Goal: Task Accomplishment & Management: Manage account settings

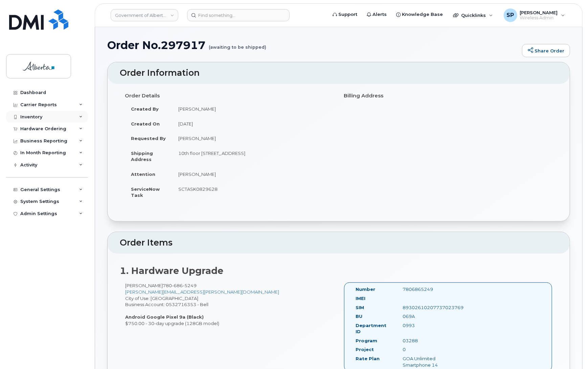
click at [31, 117] on div "Inventory" at bounding box center [31, 116] width 22 height 5
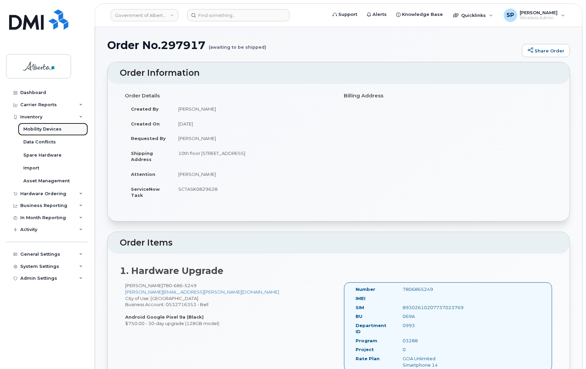
click at [35, 129] on div "Mobility Devices" at bounding box center [42, 129] width 38 height 6
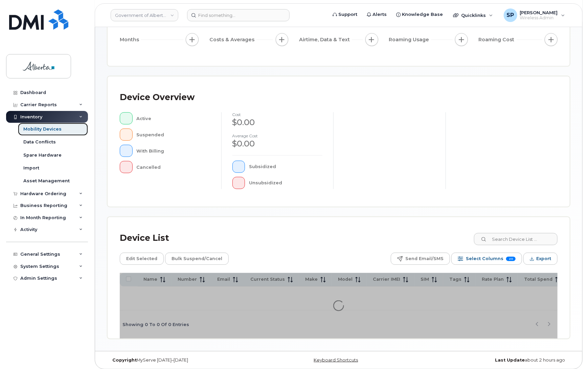
scroll to position [98, 0]
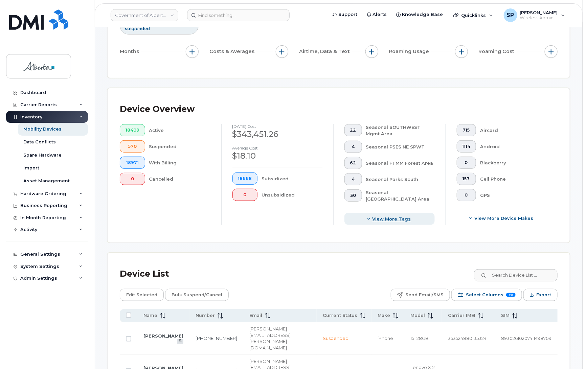
click at [386, 220] on span "View more tags" at bounding box center [392, 219] width 39 height 6
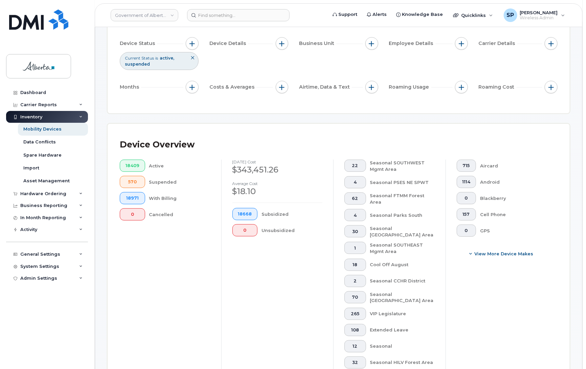
scroll to position [73, 0]
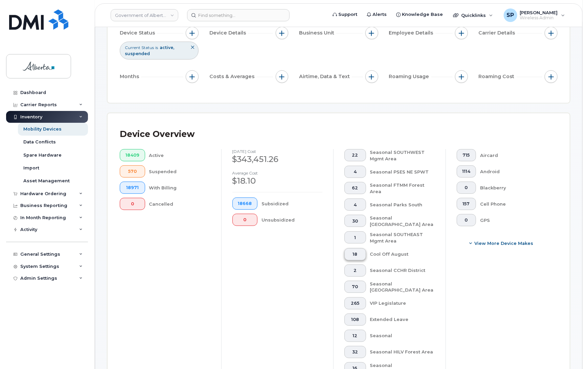
click at [358, 256] on span "18" at bounding box center [355, 254] width 10 height 5
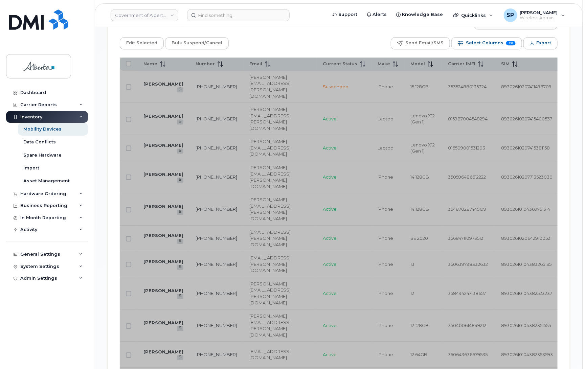
scroll to position [894, 0]
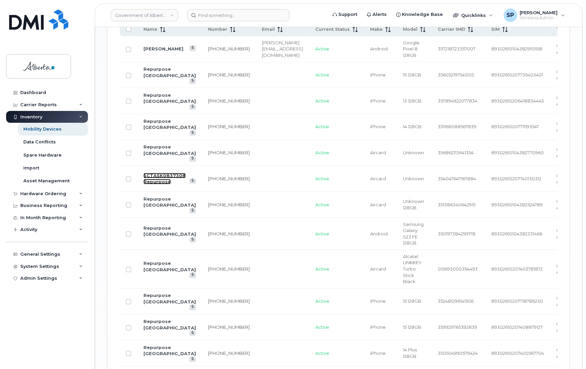
click at [149, 173] on link "SCTASK0837308 Repurpose" at bounding box center [165, 179] width 42 height 12
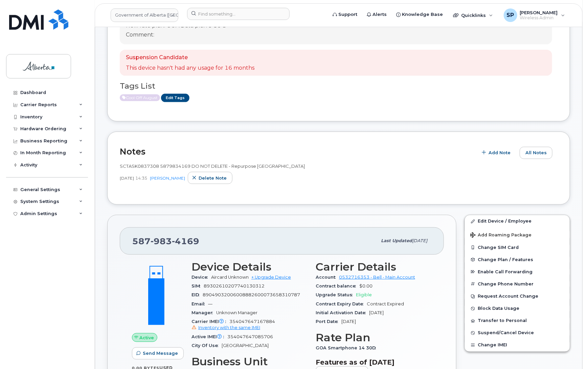
scroll to position [84, 0]
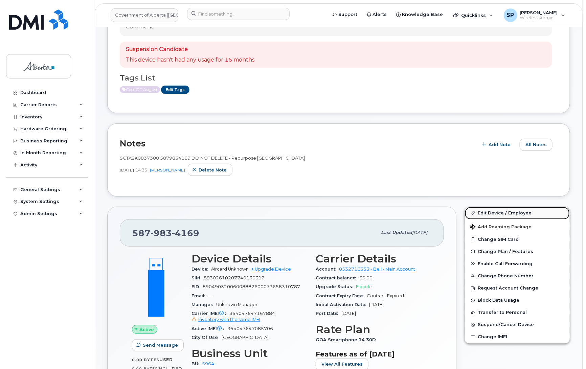
click at [492, 212] on link "Edit Device / Employee" at bounding box center [517, 213] width 105 height 12
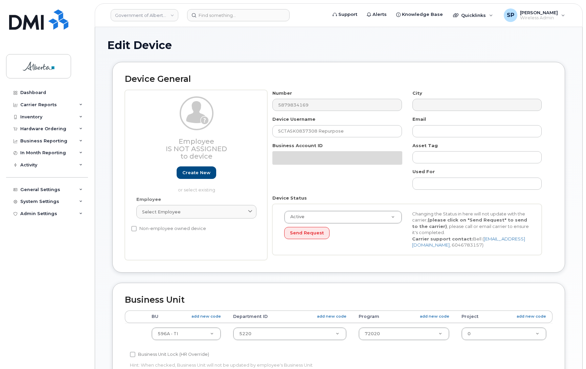
select select "4797729"
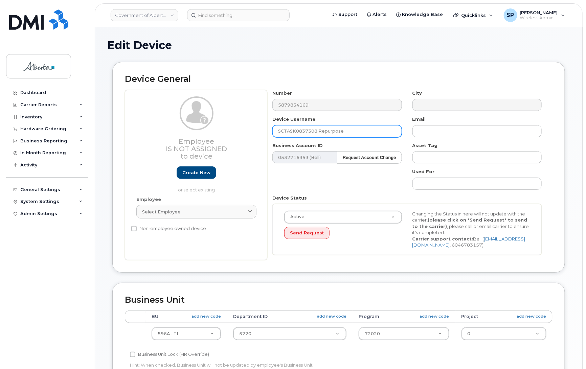
drag, startPoint x: 318, startPoint y: 131, endPoint x: 230, endPoint y: 134, distance: 87.4
click at [230, 134] on div "Employee Is not assigned to device Create new or select existing Employee Selec…" at bounding box center [339, 175] width 428 height 170
click at [339, 131] on input "Repurpose" at bounding box center [337, 131] width 129 height 12
type input "Repurpose Edmonton"
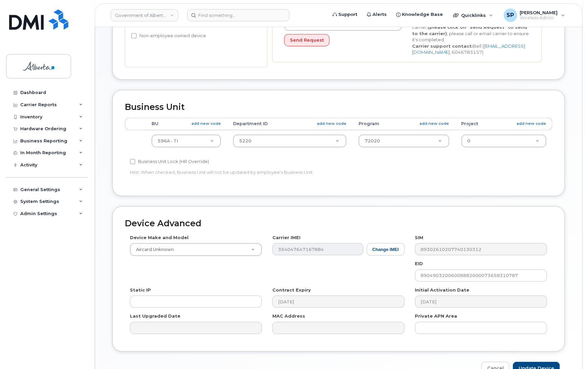
scroll to position [234, 0]
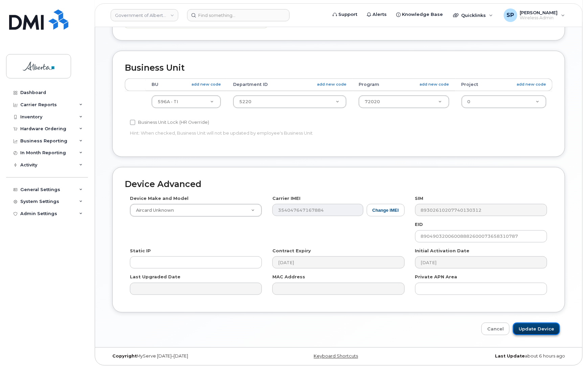
click at [546, 327] on input "Update Device" at bounding box center [536, 329] width 47 height 13
type input "Saving..."
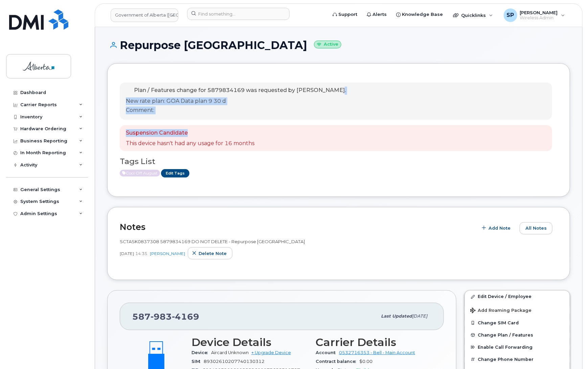
drag, startPoint x: 586, startPoint y: 67, endPoint x: 592, endPoint y: 128, distance: 60.9
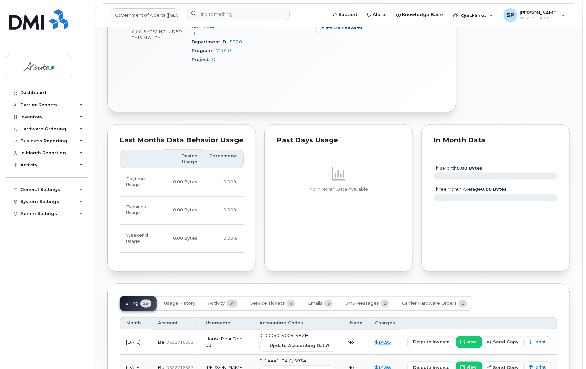
scroll to position [593, 0]
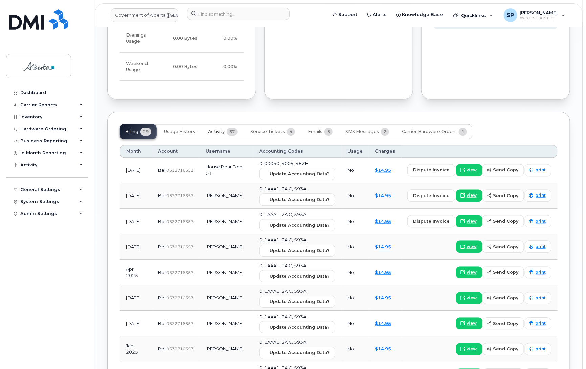
click at [220, 133] on span "Activity" at bounding box center [216, 131] width 17 height 5
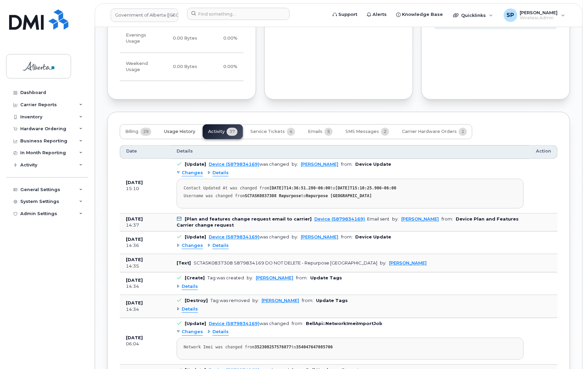
click at [179, 133] on span "Usage History" at bounding box center [179, 131] width 31 height 5
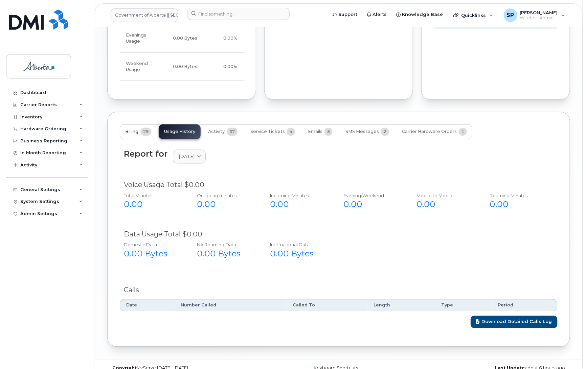
click at [127, 131] on span "Billing" at bounding box center [131, 131] width 13 height 5
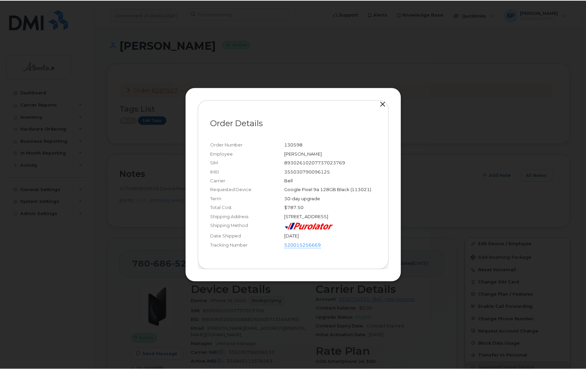
scroll to position [397, 0]
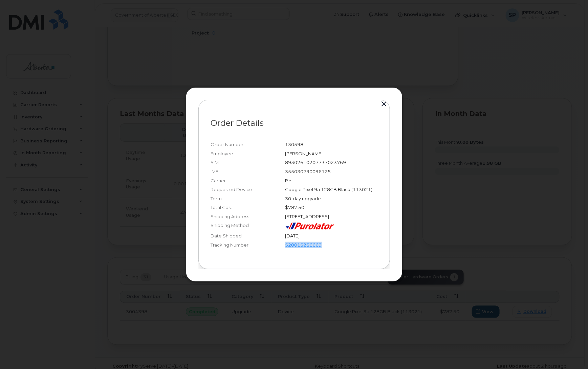
click at [381, 101] on button "button" at bounding box center [384, 104] width 10 height 9
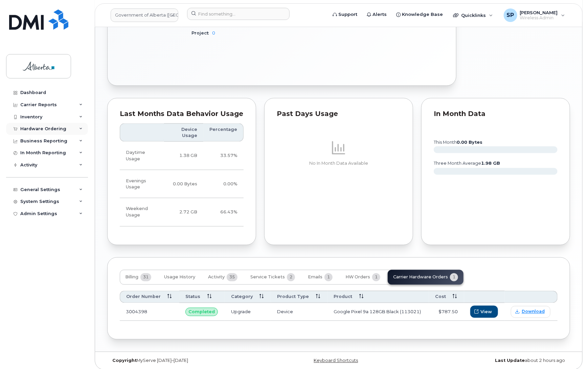
click at [50, 129] on div "Hardware Ordering" at bounding box center [43, 128] width 46 height 5
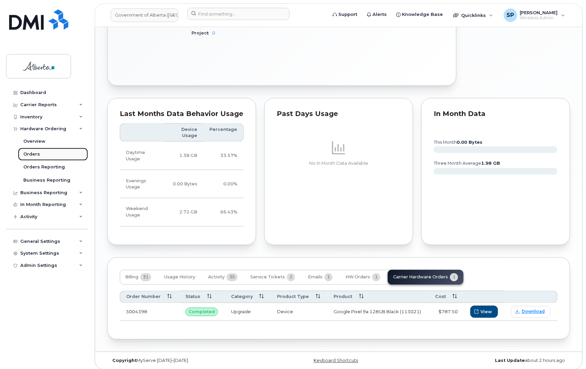
click at [35, 154] on div "Orders" at bounding box center [31, 154] width 17 height 6
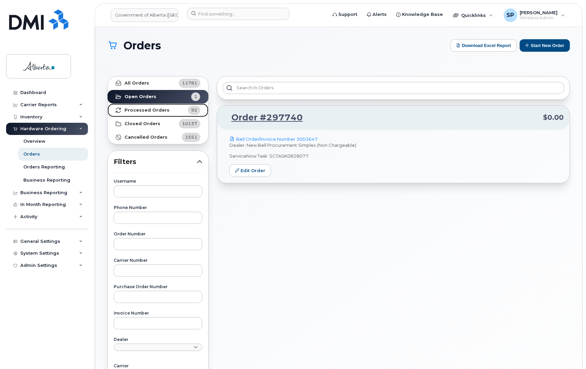
click at [195, 112] on span "92" at bounding box center [194, 110] width 6 height 6
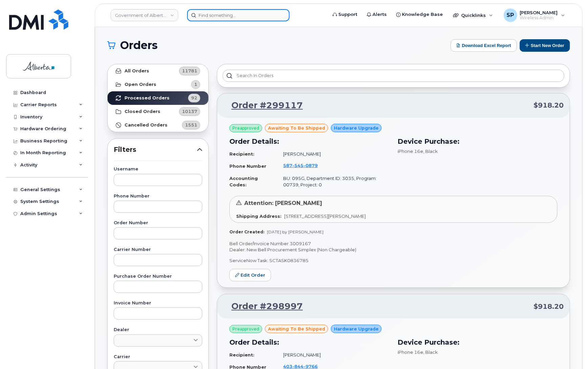
click at [212, 16] on input at bounding box center [238, 15] width 103 height 12
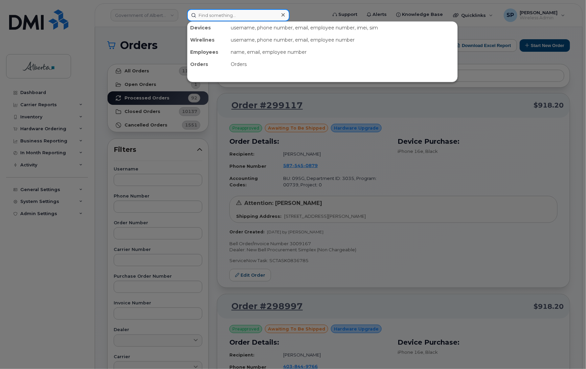
paste input "5873578245"
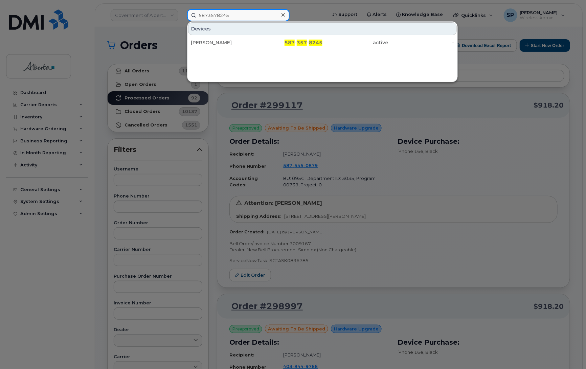
type input "5873578245"
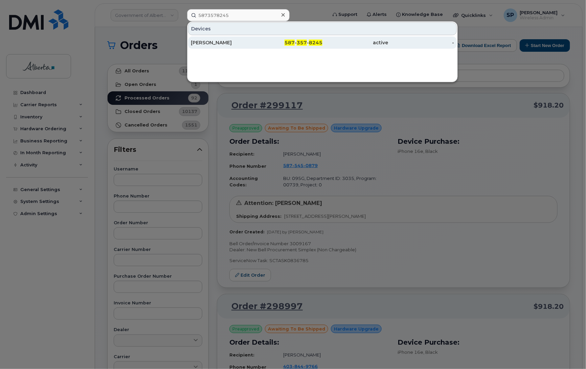
drag, startPoint x: 226, startPoint y: 47, endPoint x: 239, endPoint y: 44, distance: 13.2
click at [257, 47] on div "Editha Alido" at bounding box center [290, 43] width 66 height 12
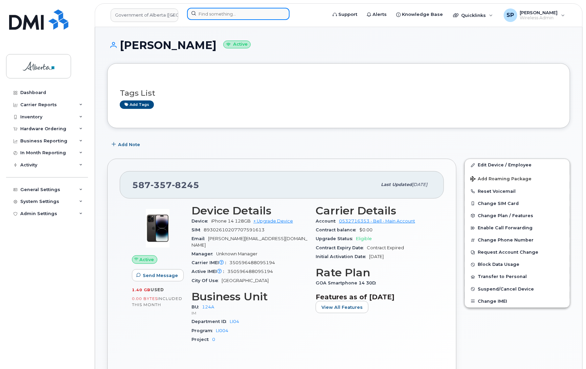
click at [217, 16] on input at bounding box center [238, 14] width 103 height 12
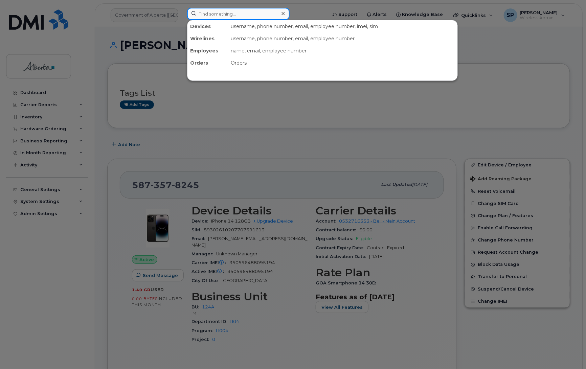
paste input "7802392941"
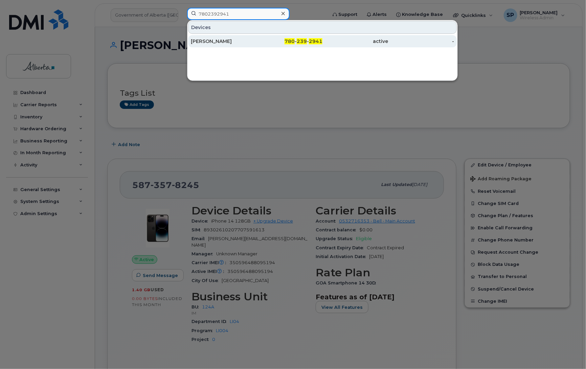
type input "7802392941"
click at [225, 42] on div "Adaobi Okeke" at bounding box center [224, 41] width 66 height 7
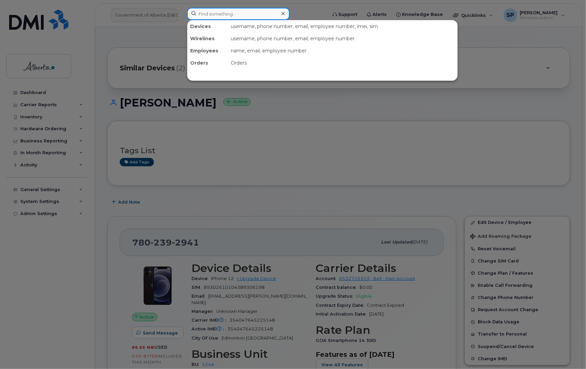
click at [209, 18] on input at bounding box center [238, 14] width 103 height 12
paste input "7802933293"
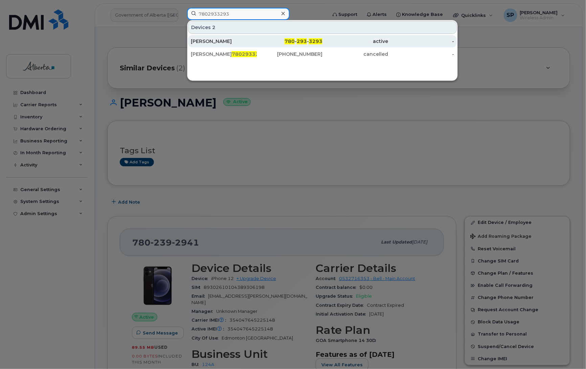
type input "7802933293"
click at [213, 42] on div "[PERSON_NAME]" at bounding box center [224, 41] width 66 height 7
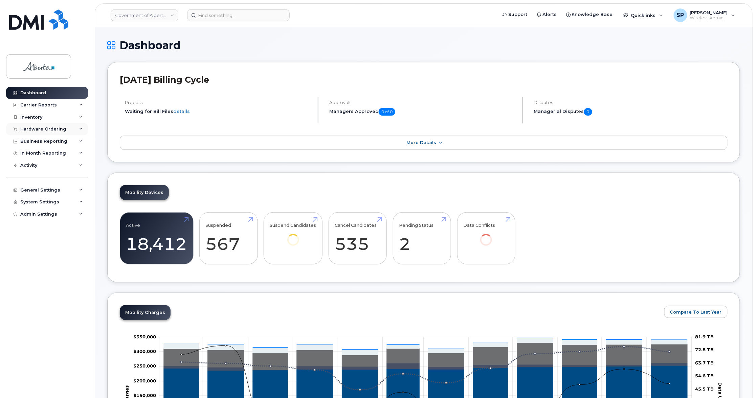
click at [56, 130] on div "Hardware Ordering" at bounding box center [43, 128] width 46 height 5
click at [29, 156] on div "Orders" at bounding box center [31, 154] width 17 height 6
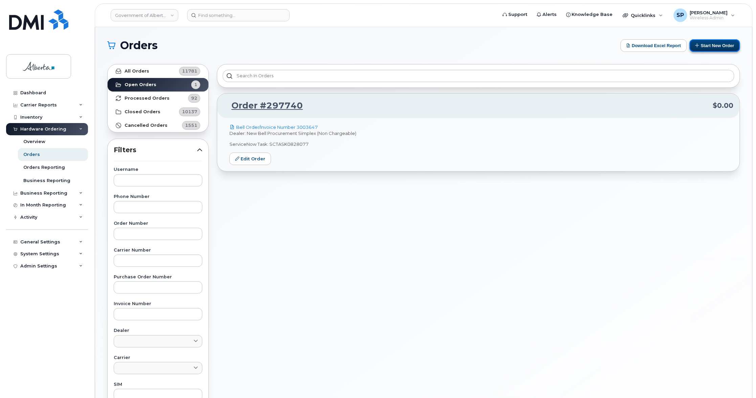
click at [711, 44] on button "Start New Order" at bounding box center [715, 45] width 50 height 13
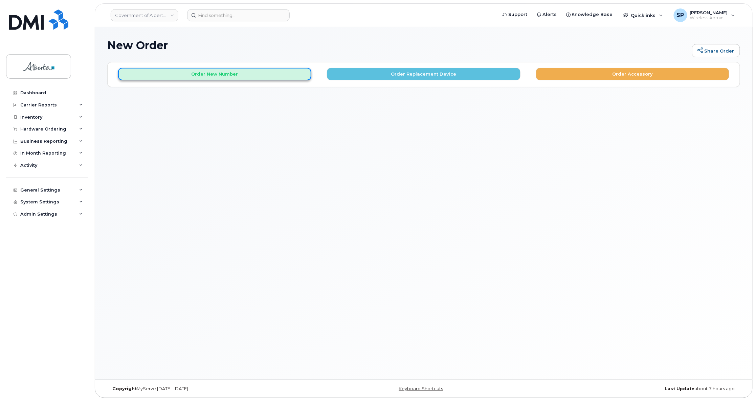
click at [236, 74] on button "Order New Number" at bounding box center [214, 74] width 193 height 13
click at [198, 74] on button "Order New Number" at bounding box center [214, 74] width 193 height 13
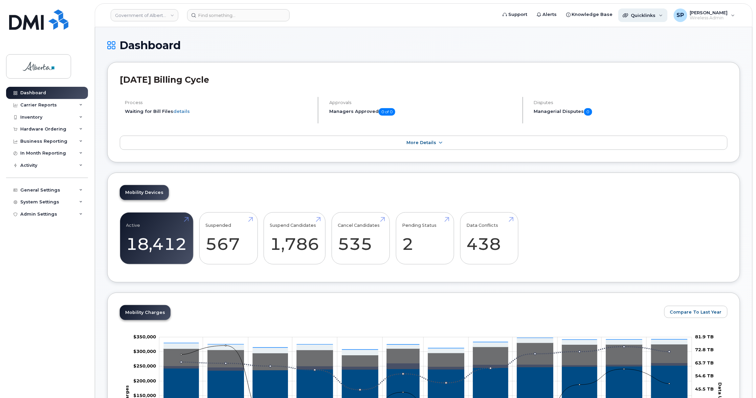
click at [640, 15] on span "Quicklinks" at bounding box center [643, 15] width 25 height 5
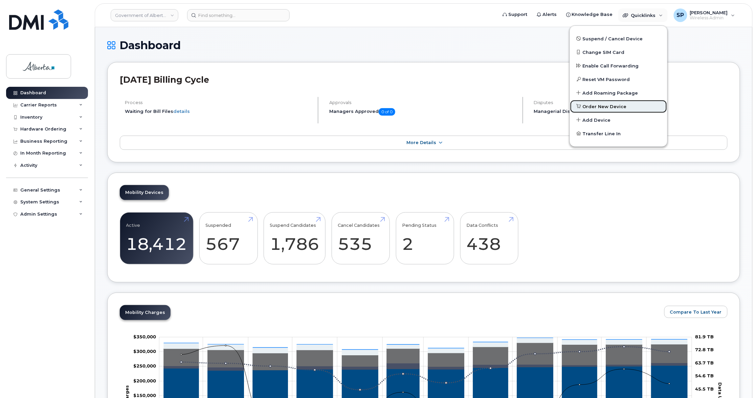
click at [602, 106] on span "Order New Device" at bounding box center [605, 106] width 44 height 7
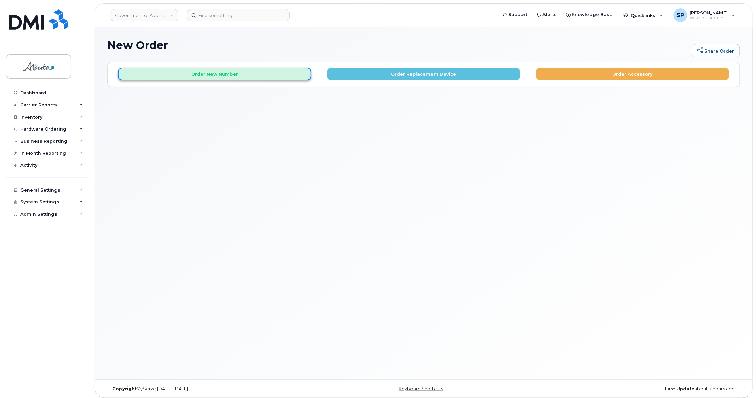
click at [226, 71] on button "Order New Number" at bounding box center [214, 74] width 193 height 13
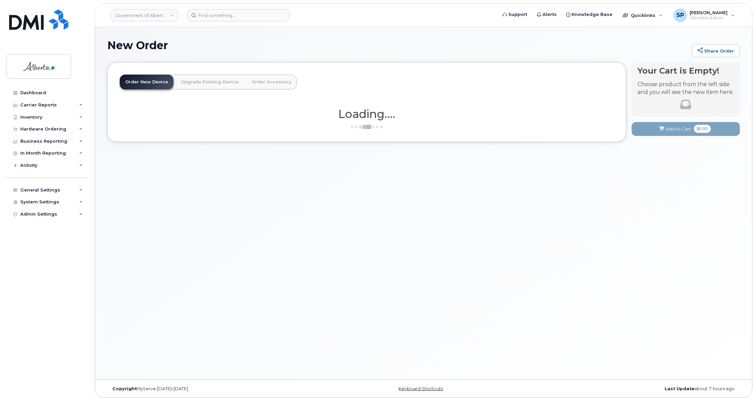
click at [209, 82] on link "Upgrade Existing Device" at bounding box center [210, 81] width 68 height 15
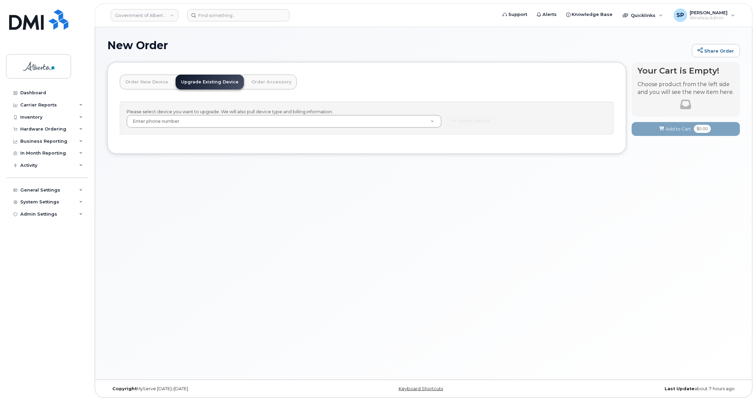
click at [150, 81] on link "Order New Device" at bounding box center [147, 81] width 54 height 15
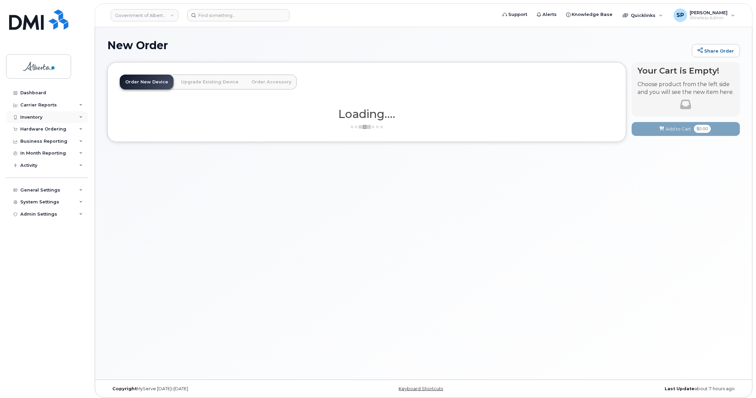
click at [40, 116] on div "Inventory" at bounding box center [31, 116] width 22 height 5
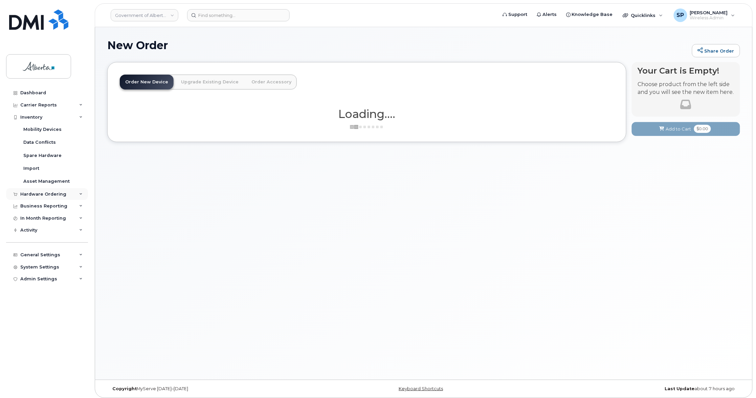
click at [29, 194] on div "Hardware Ordering" at bounding box center [43, 193] width 46 height 5
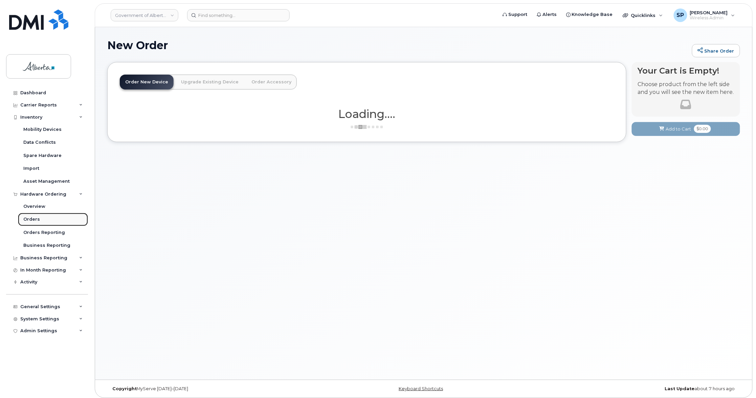
click at [30, 218] on div "Orders" at bounding box center [31, 219] width 17 height 6
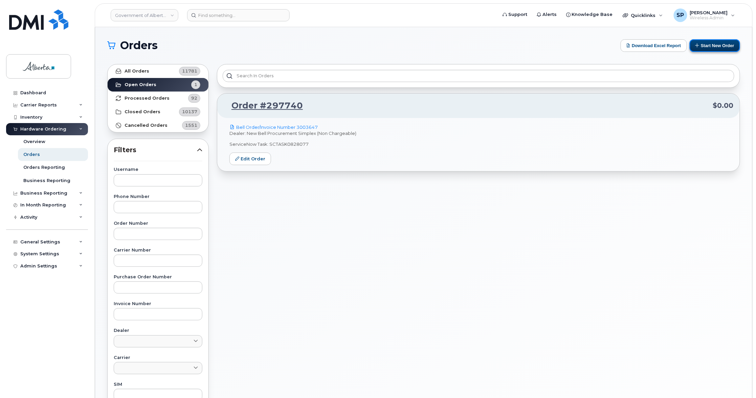
click at [713, 46] on button "Start New Order" at bounding box center [715, 45] width 50 height 13
click at [718, 46] on button "Start New Order" at bounding box center [715, 45] width 50 height 13
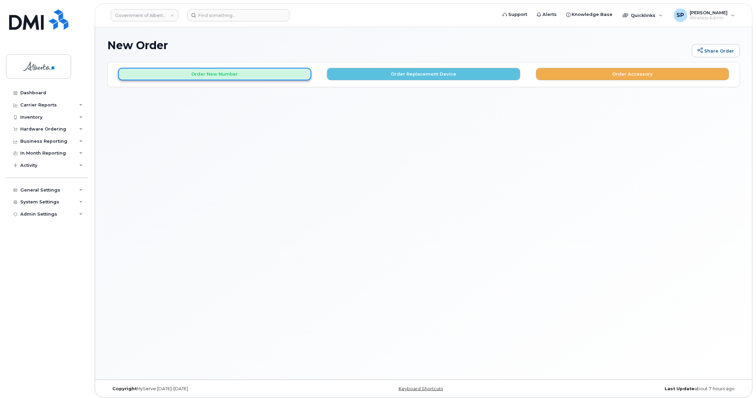
click at [232, 74] on button "Order New Number" at bounding box center [214, 74] width 193 height 13
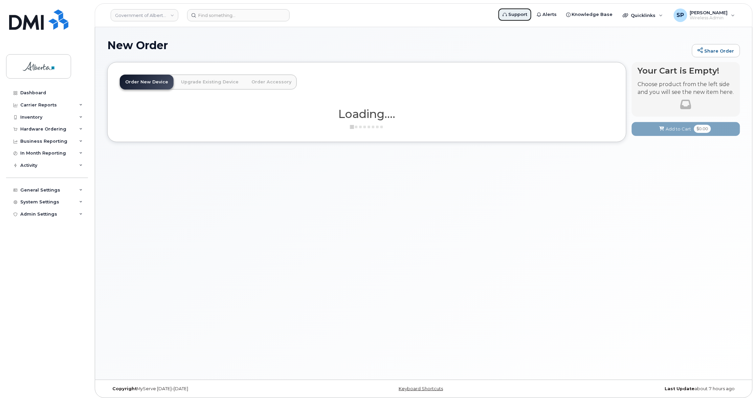
click at [526, 13] on span "Support" at bounding box center [518, 14] width 19 height 7
click at [673, 177] on div "New Order Share Order × Share This Order If you want to allow others to create …" at bounding box center [424, 203] width 658 height 352
click at [140, 84] on link "Order New Device" at bounding box center [147, 81] width 54 height 15
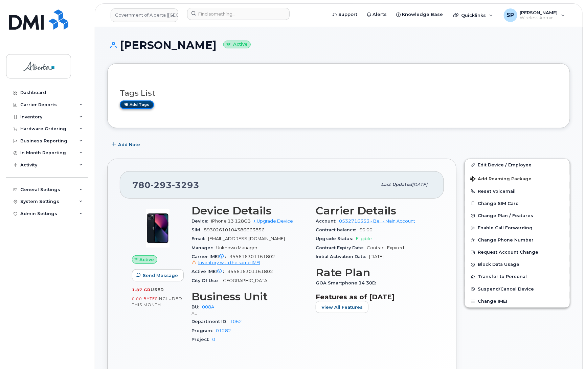
click at [144, 105] on link "Add tags" at bounding box center [137, 105] width 34 height 8
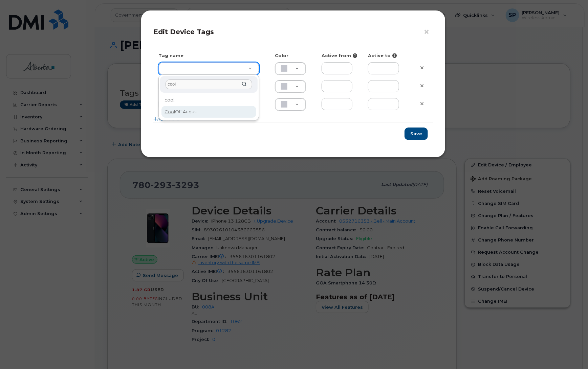
type input "cool"
type input "Cool Off August"
type input "DFD3EE"
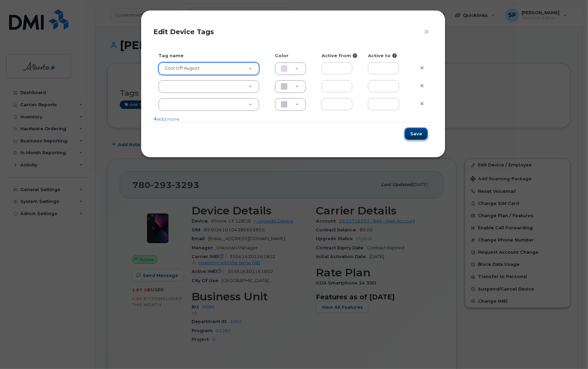
click at [413, 137] on button "Save" at bounding box center [416, 134] width 23 height 13
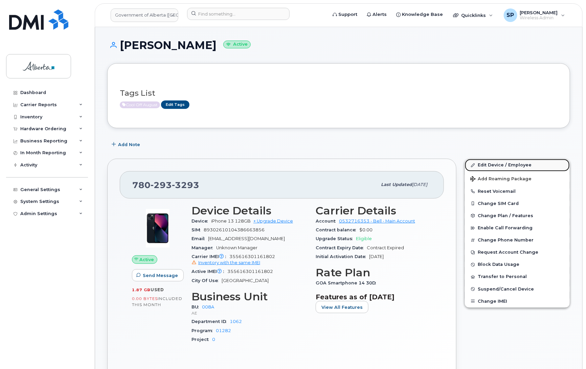
click at [491, 165] on link "Edit Device / Employee" at bounding box center [517, 165] width 105 height 12
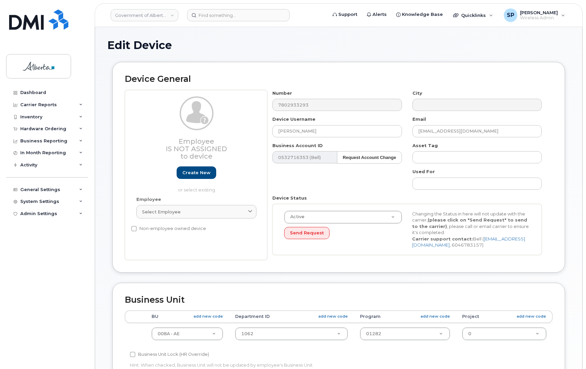
select select "4749737"
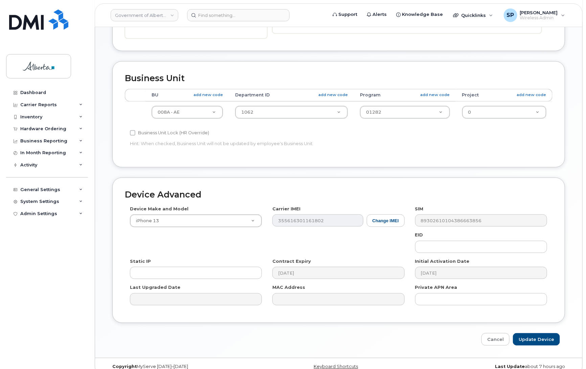
scroll to position [222, 0]
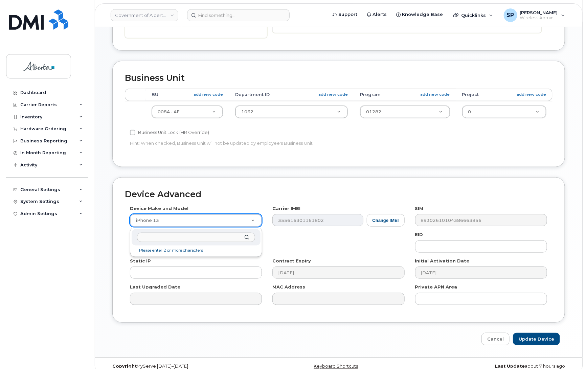
click at [182, 237] on input "text" at bounding box center [196, 238] width 118 height 10
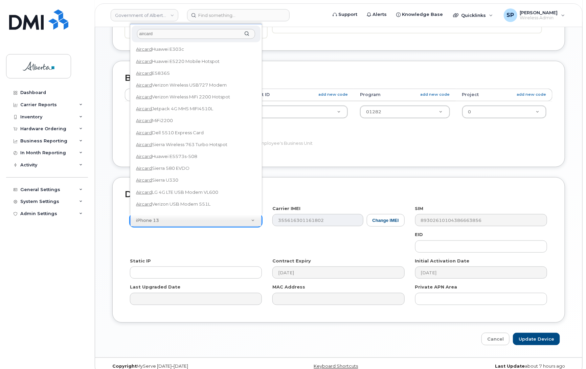
drag, startPoint x: 256, startPoint y: 56, endPoint x: 258, endPoint y: 65, distance: 9.7
click at [258, 65] on ul "Aircard Huawei E303c Aircard Huawei E5220 Mobile Hotspot Aircard E5836S Aircard…" at bounding box center [195, 128] width 127 height 169
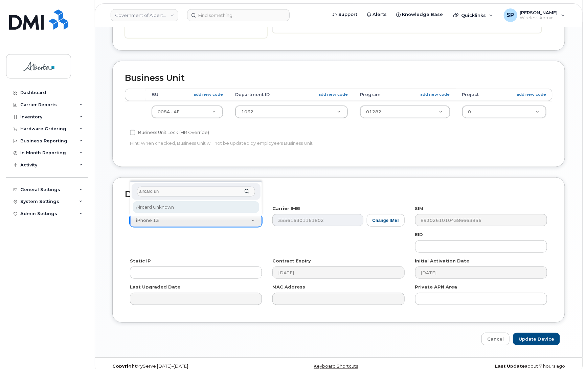
type input "aircard un"
select select "971"
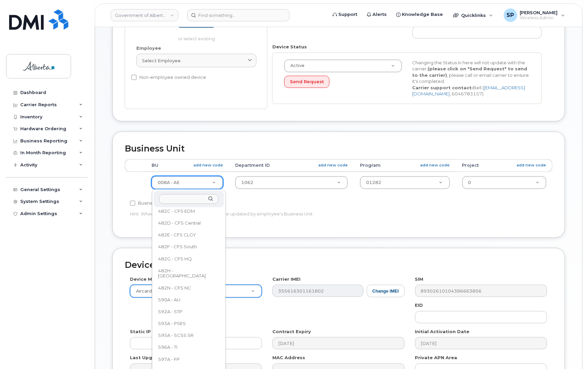
scroll to position [432, 0]
select select "4797729"
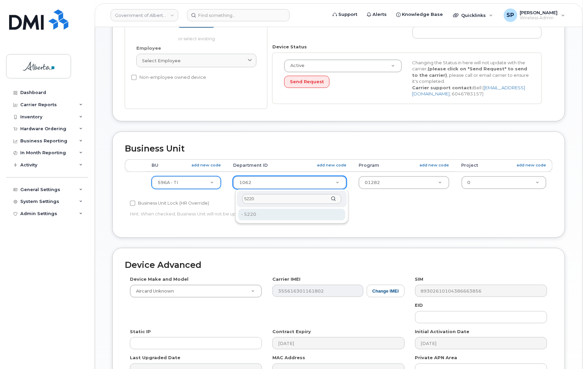
type input "5220"
type input "4802987"
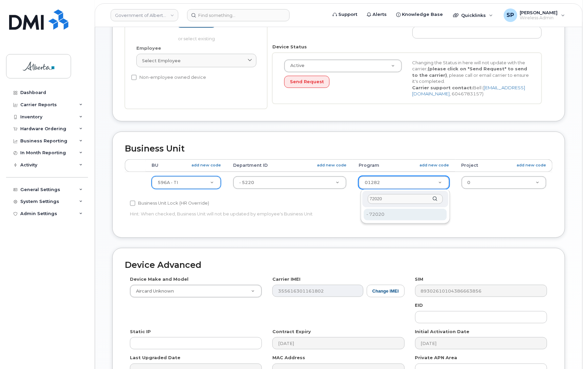
type input "72020"
type input "4803008"
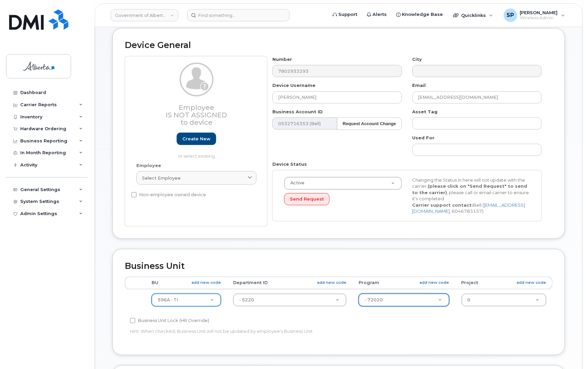
scroll to position [30, 0]
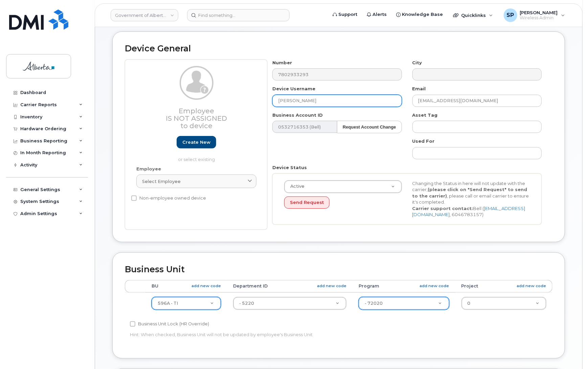
drag, startPoint x: 324, startPoint y: 98, endPoint x: 257, endPoint y: 94, distance: 67.5
click at [257, 94] on div "Employee Is not assigned to device Create new or select existing Employee Selec…" at bounding box center [339, 145] width 428 height 170
type input "R"
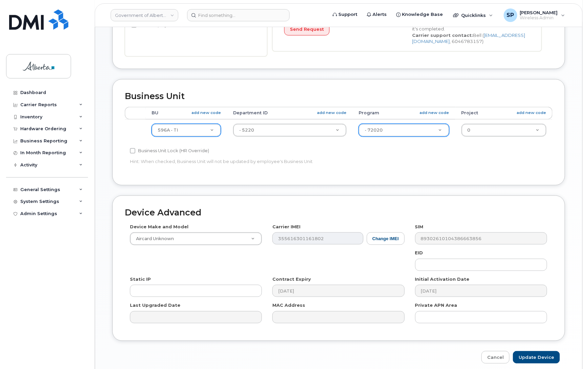
scroll to position [234, 0]
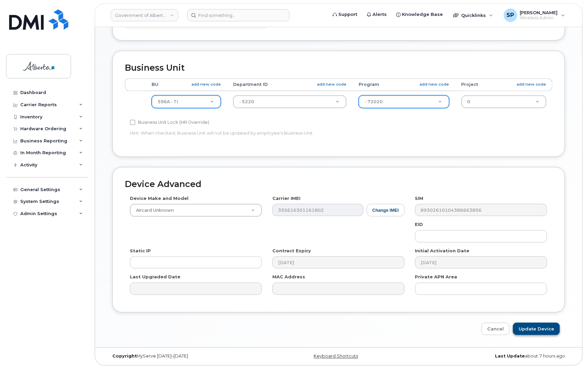
type input "Repurpose [GEOGRAPHIC_DATA]"
click at [535, 329] on input "Update Device" at bounding box center [536, 329] width 47 height 13
type input "Saving..."
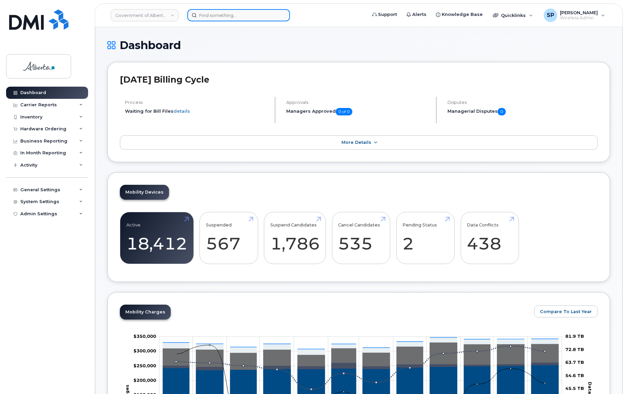
click at [216, 11] on input at bounding box center [238, 15] width 103 height 12
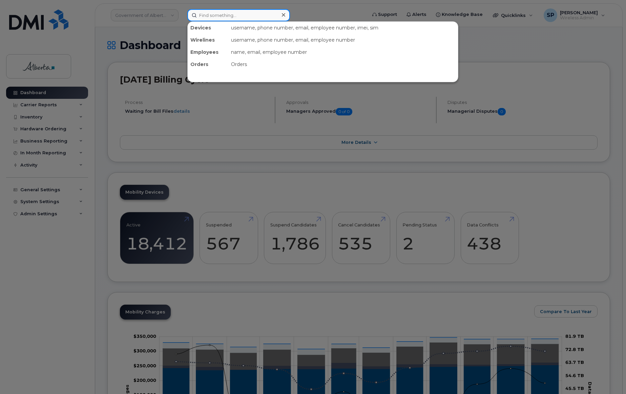
paste input "7802933293"
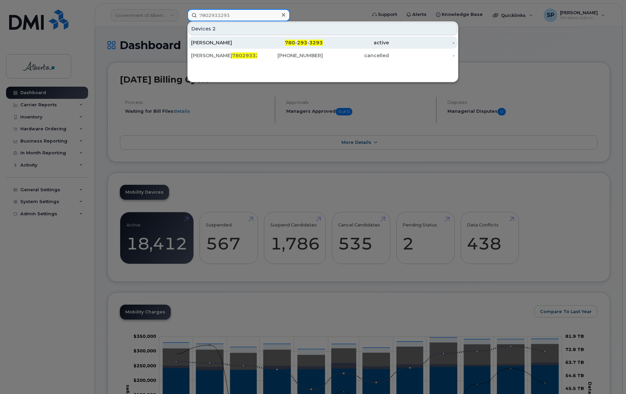
type input "7802933293"
click at [222, 43] on div "[PERSON_NAME]" at bounding box center [224, 42] width 66 height 7
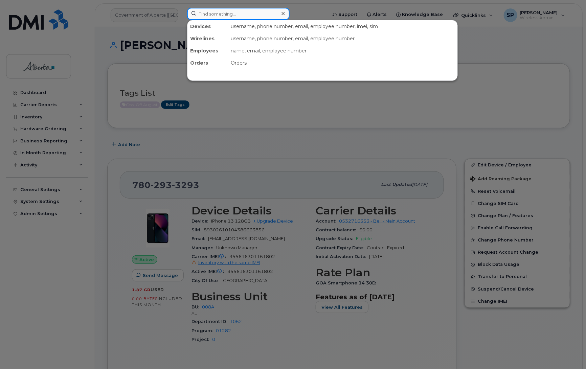
click at [267, 14] on input at bounding box center [238, 14] width 103 height 12
paste input "7804041320"
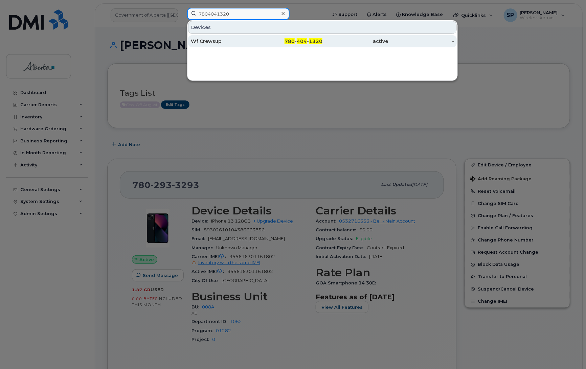
type input "7804041320"
click at [219, 41] on div "Wf Crewsup" at bounding box center [224, 41] width 66 height 7
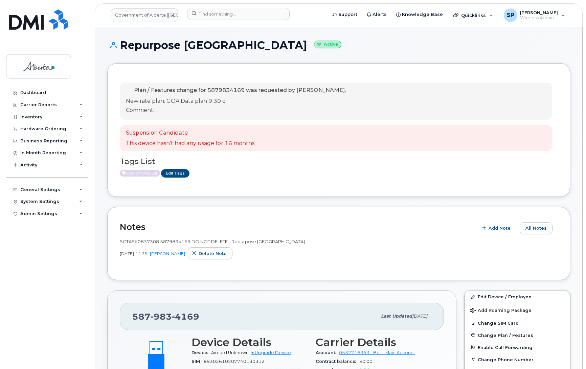
scroll to position [593, 0]
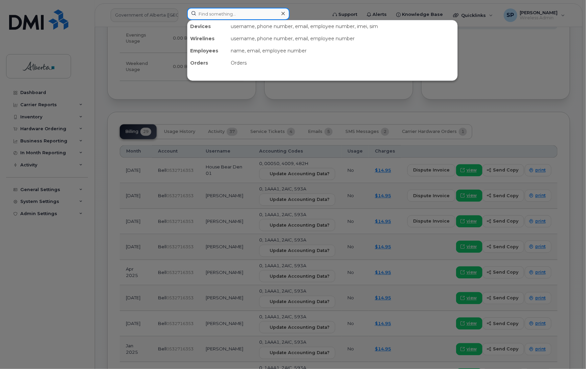
click at [231, 14] on input at bounding box center [238, 14] width 103 height 12
paste input "5872972058"
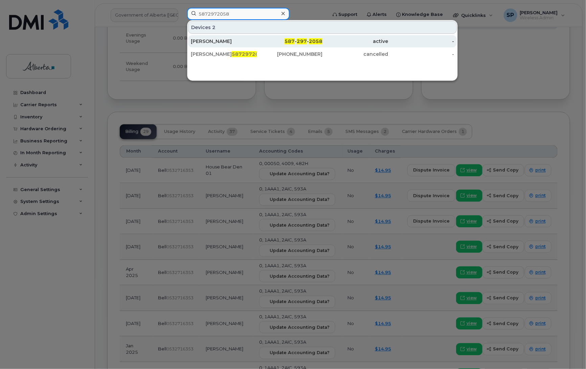
type input "5872972058"
click at [216, 42] on div "Roxanne Beeler" at bounding box center [224, 41] width 66 height 7
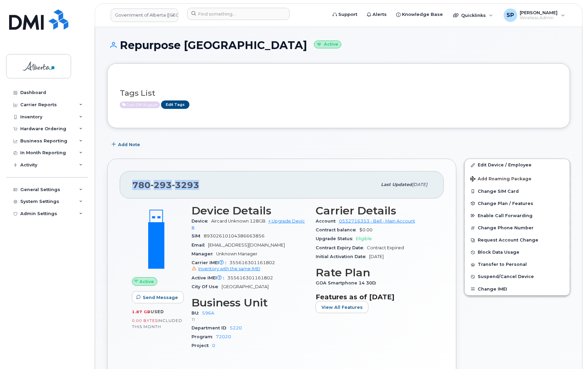
drag, startPoint x: 202, startPoint y: 182, endPoint x: 129, endPoint y: 188, distance: 73.0
click at [129, 188] on div "780 293 3293 Last updated Aug 25, 2025" at bounding box center [282, 184] width 324 height 27
copy span "780 293 3293"
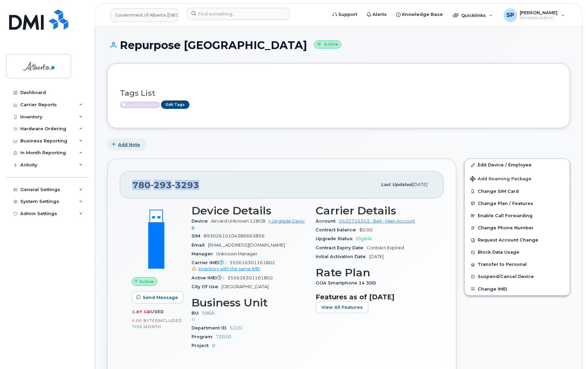
click at [131, 144] on span "Add Note" at bounding box center [129, 145] width 22 height 6
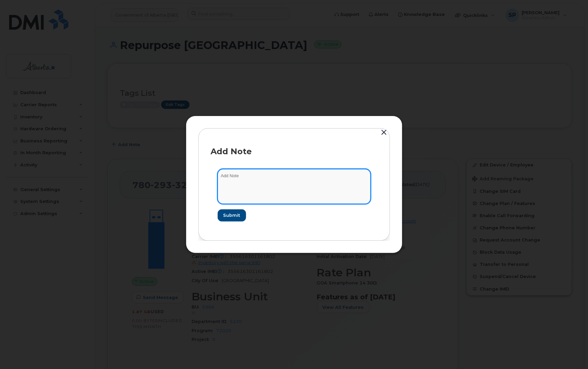
click at [242, 174] on textarea at bounding box center [294, 186] width 153 height 35
paste textarea "SCTASK0837644 7802933293 DO NOT DELETE Repurpose Edmonton"
type textarea "SCTASK0837644 7802933293 DO NOT DELETE Repurpose Edmonton"
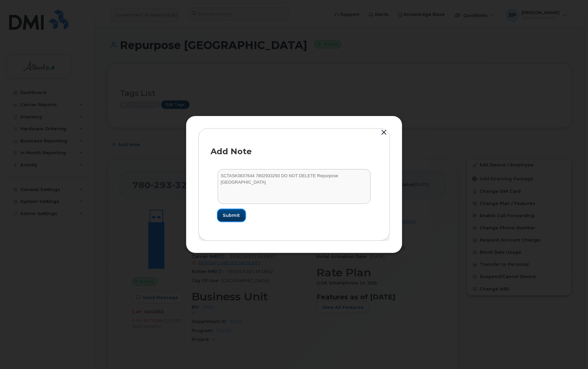
click at [231, 216] on span "Submit" at bounding box center [231, 215] width 17 height 6
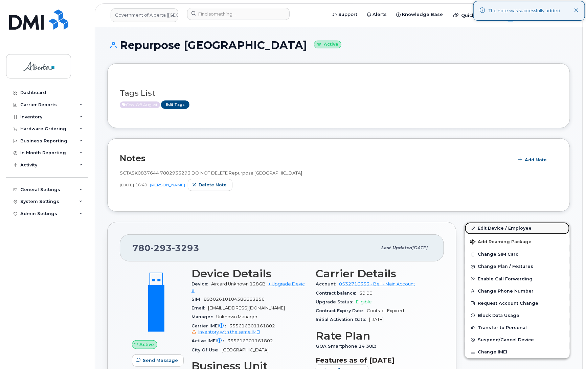
click at [499, 227] on link "Edit Device / Employee" at bounding box center [517, 228] width 105 height 12
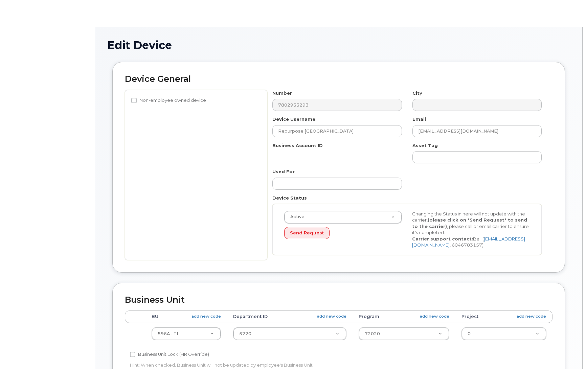
select select "4797729"
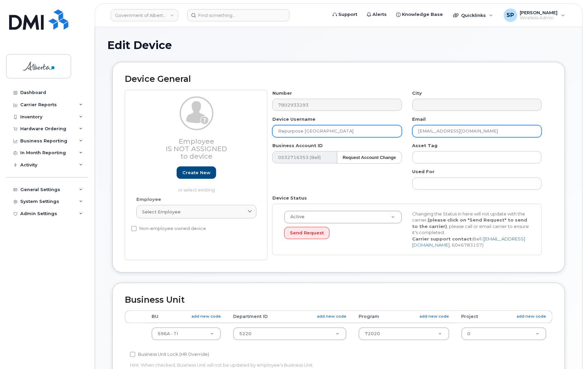
drag, startPoint x: 493, startPoint y: 131, endPoint x: 378, endPoint y: 131, distance: 115.8
click at [378, 131] on div "Number 7802933293 City Device Username Repurpose Edmonton Email Caleb.Nienkirch…" at bounding box center [407, 175] width 280 height 170
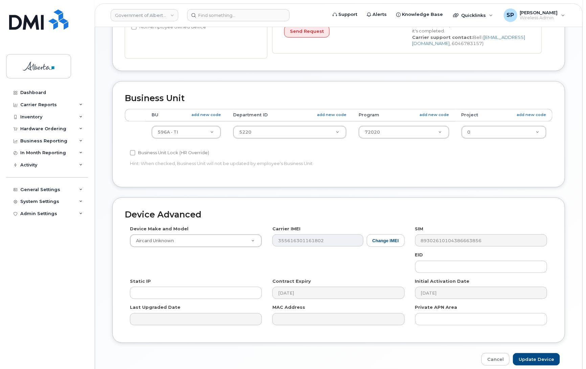
scroll to position [234, 0]
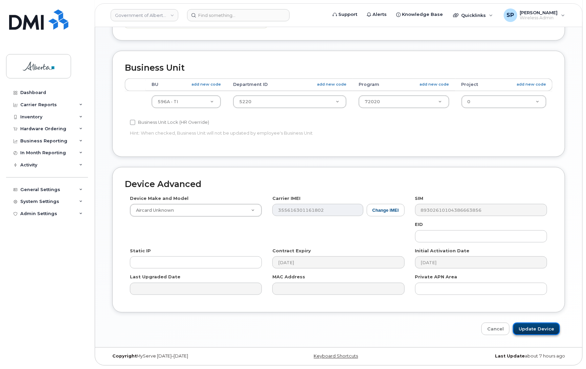
click at [542, 325] on input "Update Device" at bounding box center [536, 329] width 47 height 13
type input "Saving..."
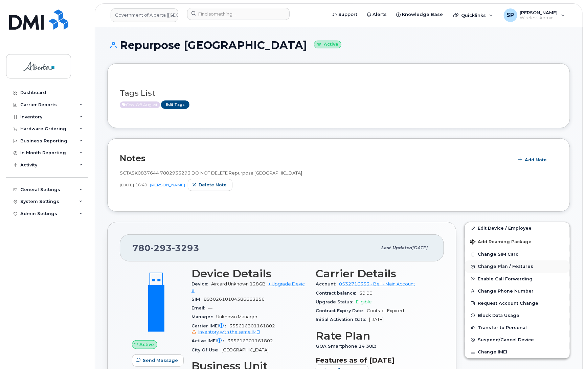
click at [499, 268] on span "Change Plan / Features" at bounding box center [506, 266] width 56 height 5
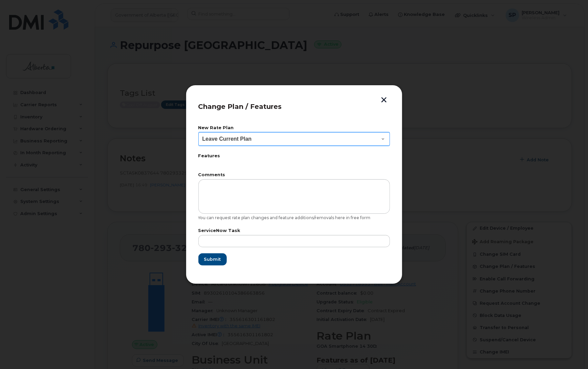
click at [242, 138] on select "Leave Current Plan GOA Data plan 9 30 d GOA–Unlimited Data Plan 9" at bounding box center [294, 139] width 192 height 14
select select "1790211"
click at [198, 132] on select "Leave Current Plan GOA Data plan 9 30 d GOA–Unlimited Data Plan 9" at bounding box center [294, 139] width 192 height 14
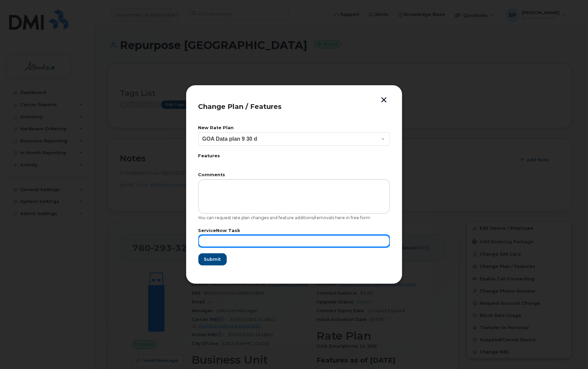
click at [251, 239] on input "text" at bounding box center [294, 241] width 192 height 12
paste input "SCTASK0837644"
type input "SCTASK0837644"
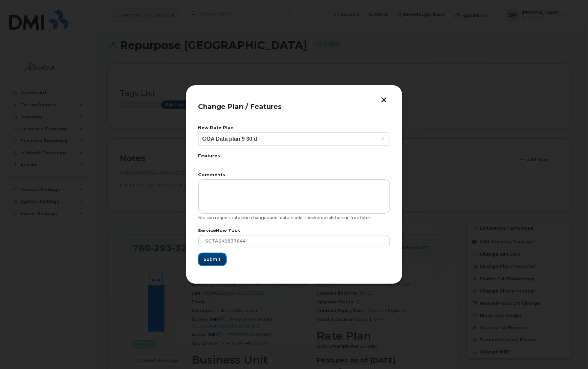
click at [214, 258] on span "Submit" at bounding box center [212, 259] width 17 height 6
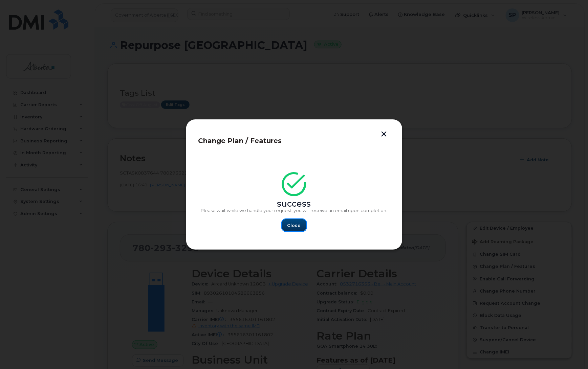
click at [297, 221] on button "Close" at bounding box center [294, 225] width 24 height 12
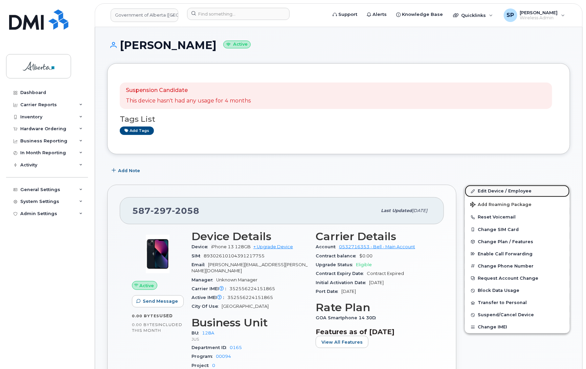
click at [491, 190] on link "Edit Device / Employee" at bounding box center [517, 191] width 105 height 12
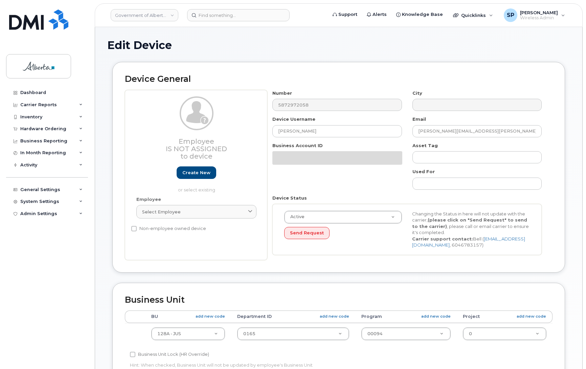
select select "4120330"
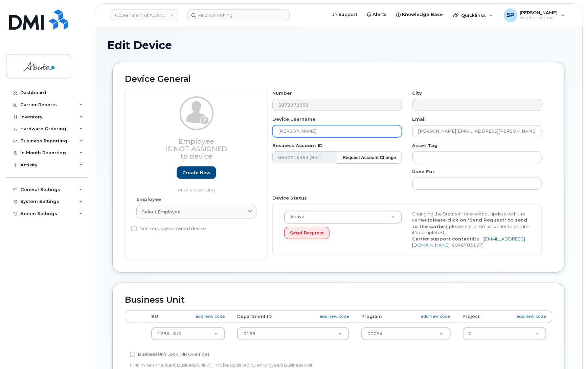
drag, startPoint x: 319, startPoint y: 131, endPoint x: 224, endPoint y: 143, distance: 96.2
click at [224, 143] on div "Employee Is not assigned to device Create new or select existing Employee Selec…" at bounding box center [339, 175] width 428 height 170
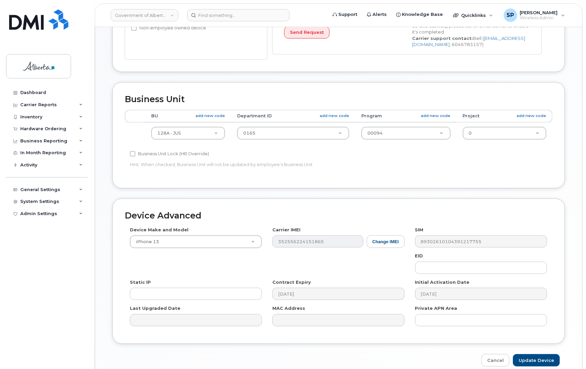
scroll to position [201, 0]
type input "Re"
click at [494, 360] on link "Cancel" at bounding box center [496, 360] width 28 height 13
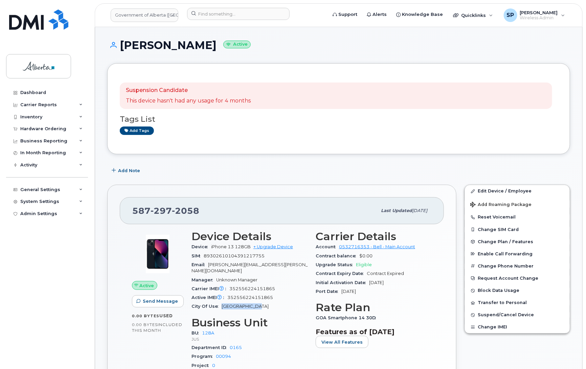
drag, startPoint x: 256, startPoint y: 301, endPoint x: 220, endPoint y: 302, distance: 36.2
click at [220, 302] on div "City Of Use Grande Prairie" at bounding box center [250, 306] width 116 height 9
copy span "Grande Prairie"
click at [133, 172] on span "Add Note" at bounding box center [129, 171] width 22 height 6
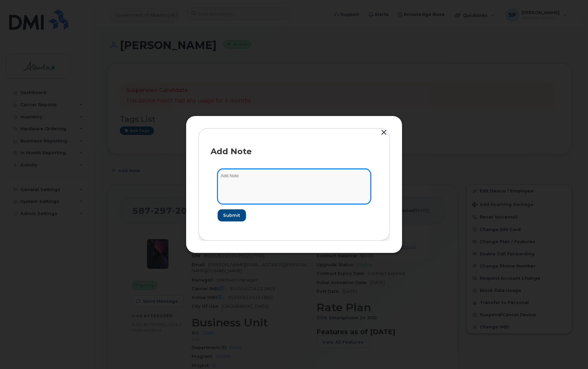
click at [244, 174] on textarea at bounding box center [294, 186] width 153 height 35
paste textarea "SCTASK0837893 5872972058 DO NOT DELETE Repurpose Grande Prairie"
type textarea "SCTASK0837893 5872972058 DO NOT DELETE Repurpose Grande Prairie"
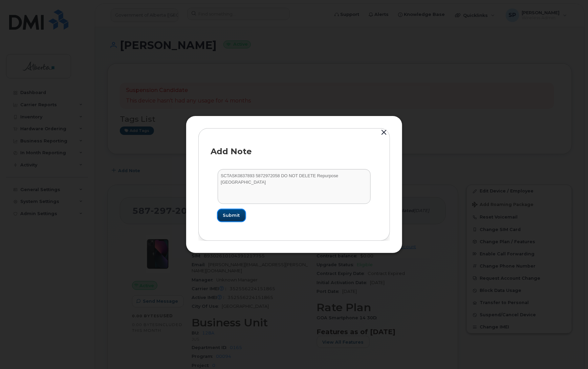
click at [235, 212] on span "Submit" at bounding box center [231, 215] width 17 height 6
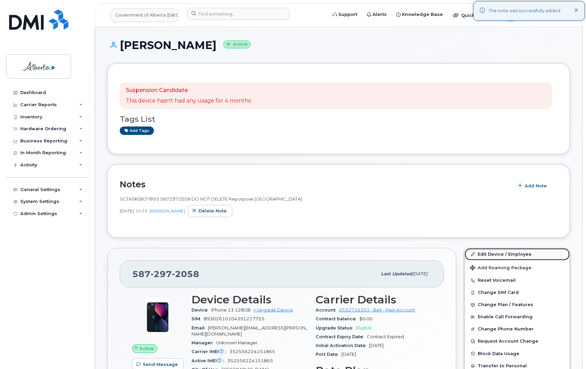
click at [503, 256] on link "Edit Device / Employee" at bounding box center [517, 255] width 105 height 12
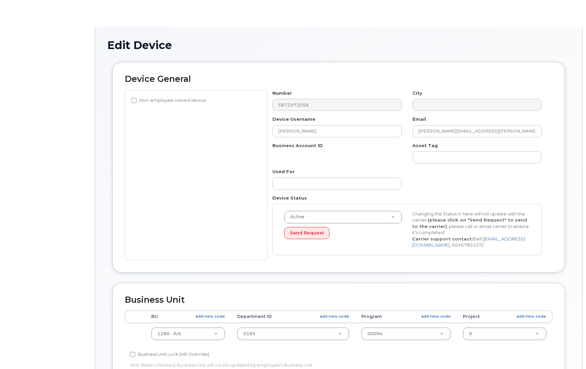
select select "4120330"
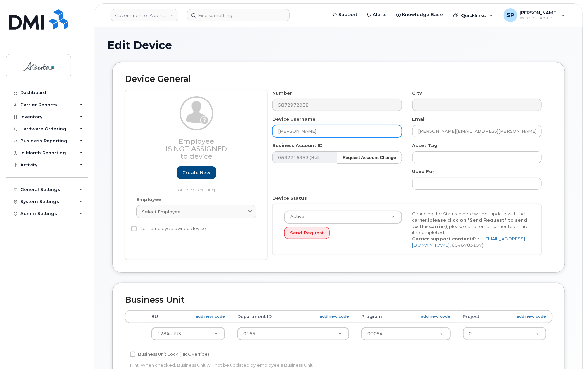
drag, startPoint x: 319, startPoint y: 131, endPoint x: 234, endPoint y: 130, distance: 84.7
click at [234, 130] on div "Employee Is not assigned to device Create new or select existing Employee Selec…" at bounding box center [339, 175] width 428 height 170
click at [335, 129] on input "Roxanne Beeler" at bounding box center [337, 131] width 129 height 12
drag, startPoint x: 333, startPoint y: 133, endPoint x: 251, endPoint y: 136, distance: 82.0
click at [251, 136] on div "Employee Is not assigned to device Create new or select existing Employee Selec…" at bounding box center [339, 175] width 428 height 170
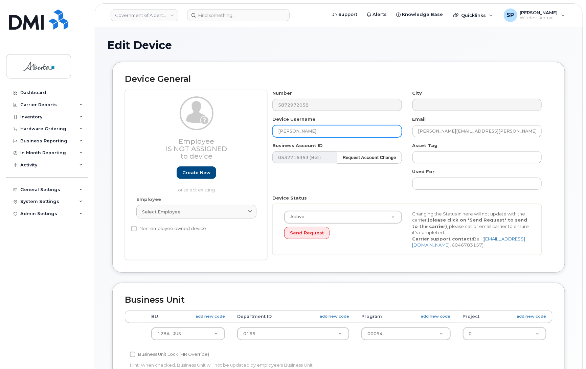
paste input "epurpose Grande Prairie"
type input "Repurpose Grande Prairie"
drag, startPoint x: 456, startPoint y: 129, endPoint x: 393, endPoint y: 129, distance: 63.0
click at [393, 129] on div "Number 5872972058 City Device Username Repurpose Grande Prairie Email roxanne.b…" at bounding box center [407, 175] width 280 height 170
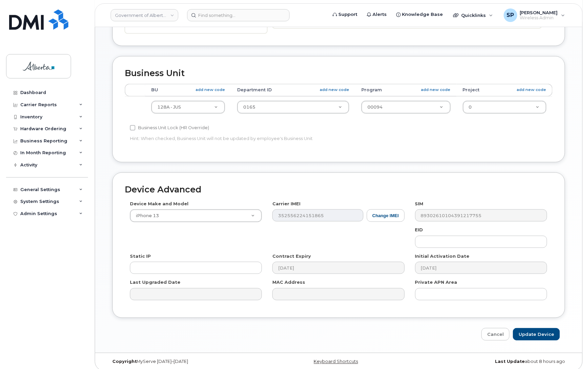
scroll to position [234, 0]
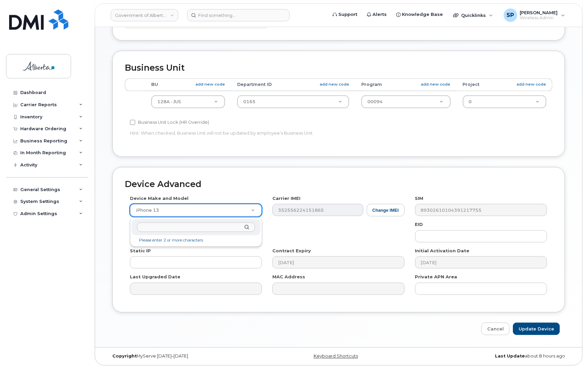
click at [181, 226] on input "text" at bounding box center [196, 228] width 118 height 10
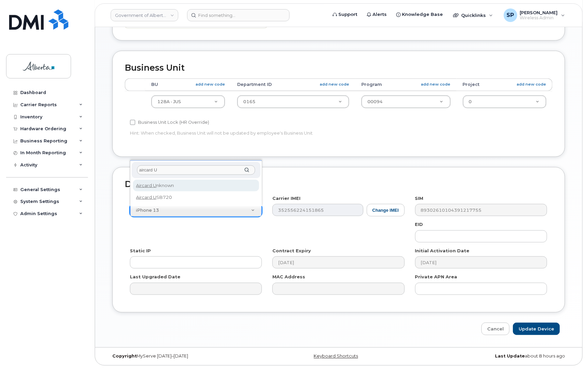
type input "aircard U"
select select "971"
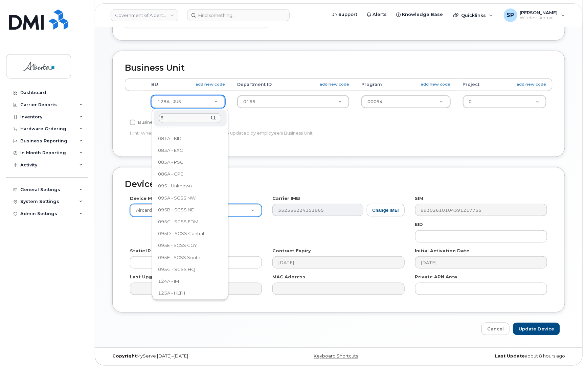
scroll to position [0, 0]
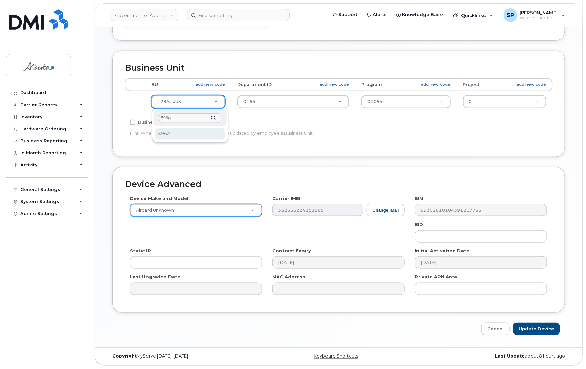
type input "596a"
select select "4797729"
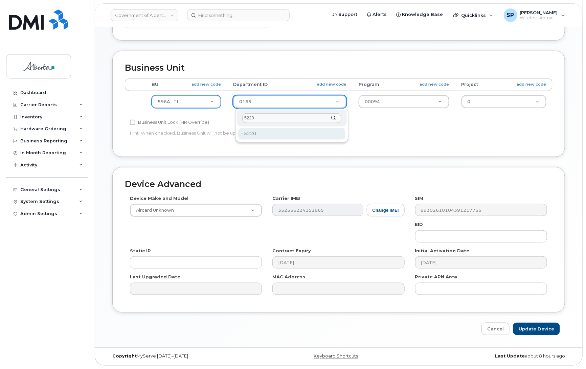
type input "5220"
type input "4802987"
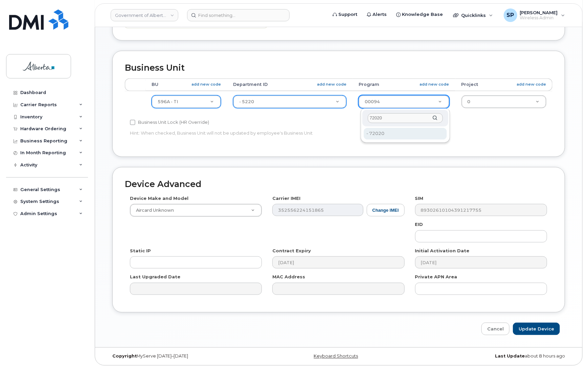
type input "72020"
type input "4803008"
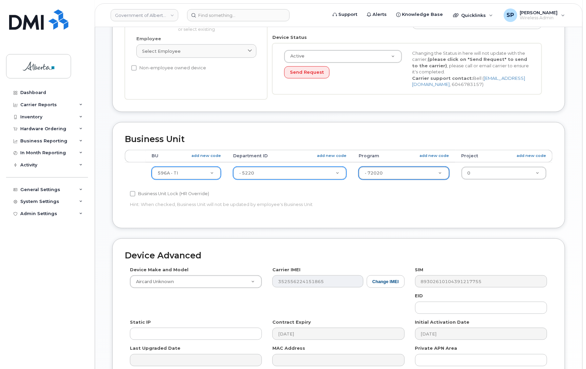
scroll to position [234, 0]
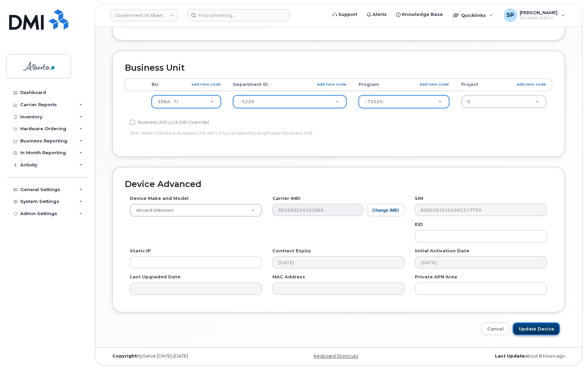
click at [533, 329] on input "Update Device" at bounding box center [536, 329] width 47 height 13
type input "Saving..."
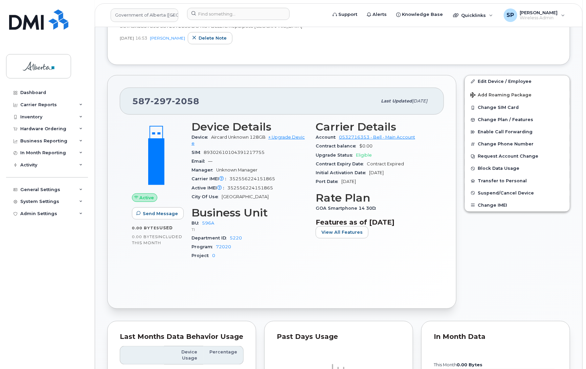
scroll to position [187, 0]
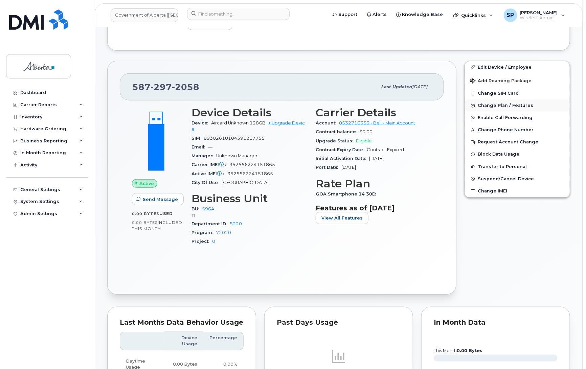
click at [493, 104] on span "Change Plan / Features" at bounding box center [506, 105] width 56 height 5
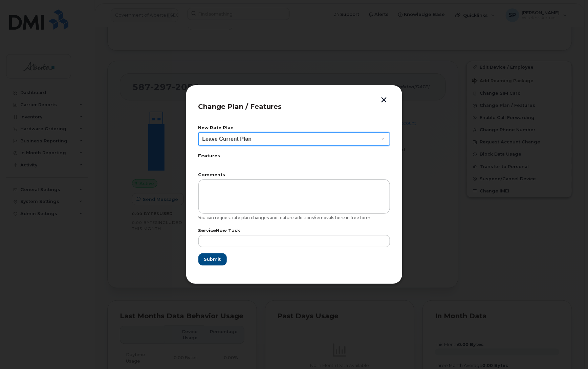
click at [242, 141] on select "Leave Current Plan GOA Data plan 9 30 d GOA–Unlimited Data Plan 9" at bounding box center [294, 139] width 192 height 14
select select "1790211"
click at [198, 132] on select "Leave Current Plan GOA Data plan 9 30 d GOA–Unlimited Data Plan 9" at bounding box center [294, 139] width 192 height 14
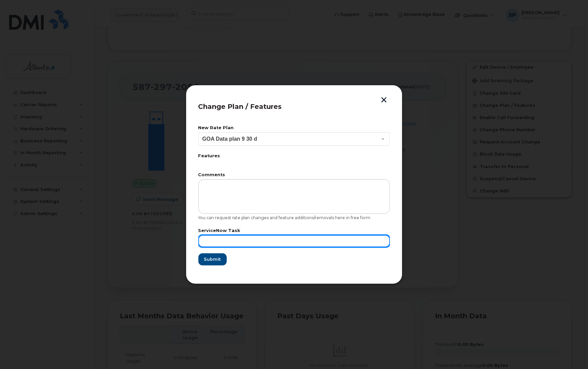
click at [219, 241] on input "text" at bounding box center [294, 241] width 192 height 12
paste input "SCTASK0837893"
type input "SCTASK0837893 Repurpose"
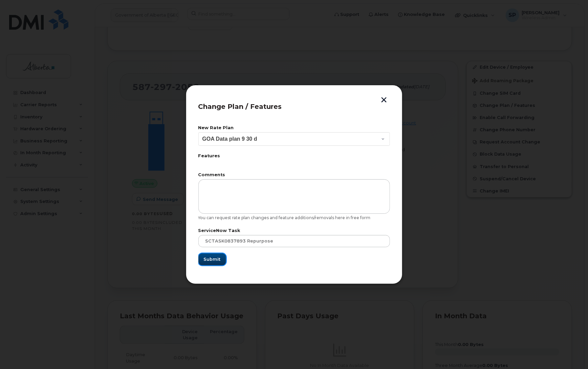
click at [213, 258] on span "Submit" at bounding box center [212, 259] width 17 height 6
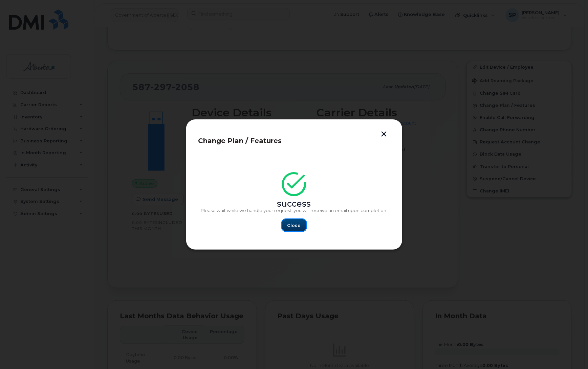
click at [298, 225] on span "Close" at bounding box center [294, 225] width 14 height 6
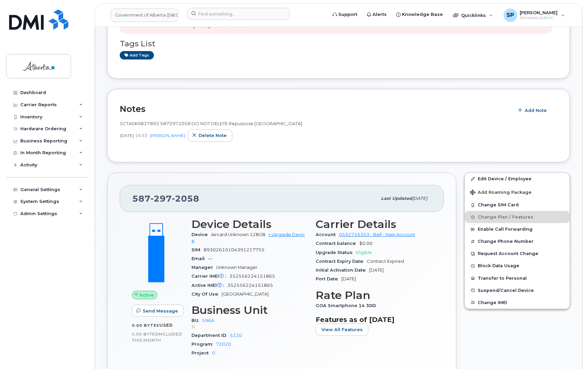
scroll to position [114, 0]
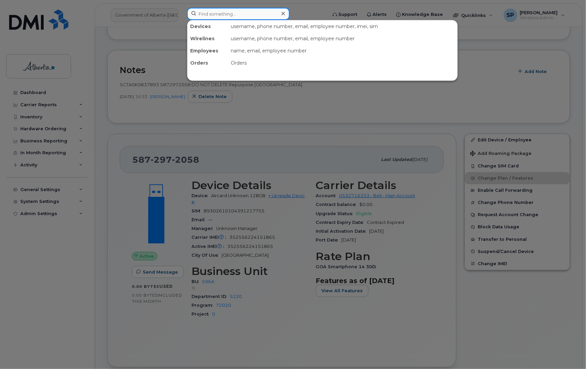
click at [234, 9] on input at bounding box center [238, 14] width 103 height 12
paste input "7804041320"
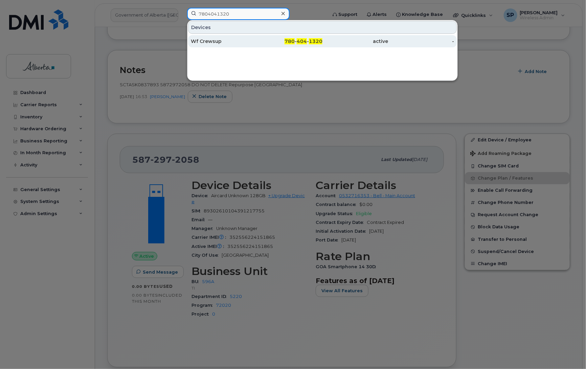
type input "7804041320"
click at [214, 42] on div "Wf Crewsup" at bounding box center [224, 41] width 66 height 7
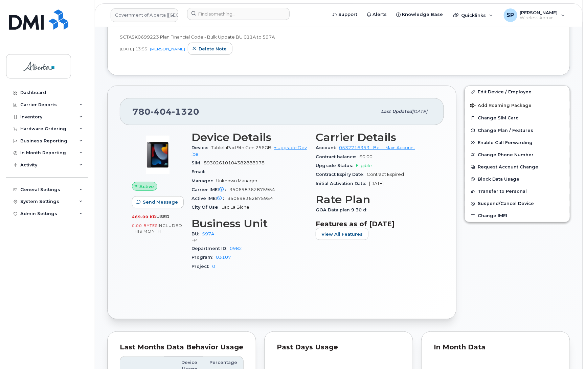
scroll to position [156, 0]
click at [506, 91] on link "Edit Device / Employee" at bounding box center [517, 92] width 105 height 12
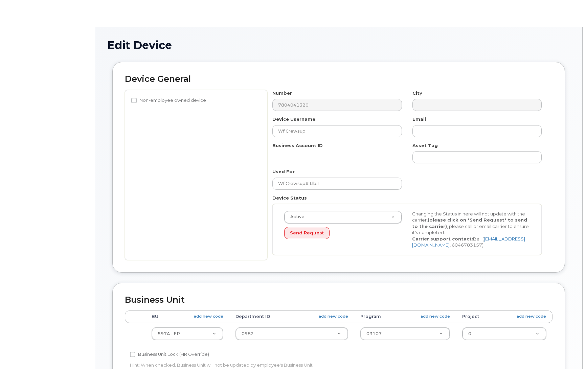
select select "4797726"
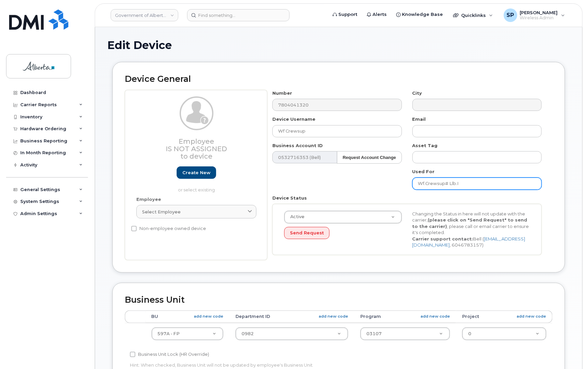
drag, startPoint x: 470, startPoint y: 182, endPoint x: 383, endPoint y: 186, distance: 87.1
click at [383, 189] on div "Number 7804041320 City Device Username Wf Crewsup Email Business Account ID 053…" at bounding box center [407, 175] width 280 height 170
click at [258, 104] on div "Employee Is not assigned to device Create new or select existing Employee Selec…" at bounding box center [339, 175] width 428 height 170
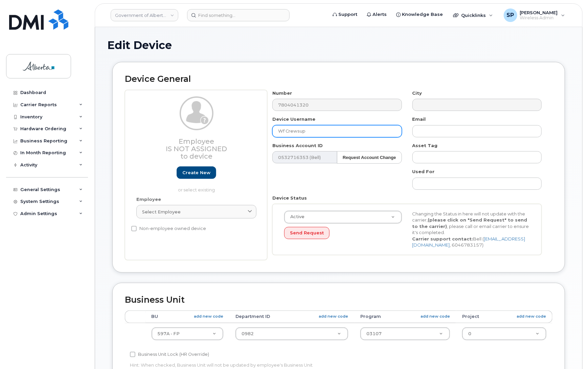
drag, startPoint x: 316, startPoint y: 132, endPoint x: 248, endPoint y: 132, distance: 67.4
click at [246, 132] on div "Employee Is not assigned to device Create new or select existing Employee Selec…" at bounding box center [339, 175] width 428 height 170
click at [314, 131] on input "Wf Crewsup" at bounding box center [337, 131] width 129 height 12
drag, startPoint x: 315, startPoint y: 131, endPoint x: 293, endPoint y: 131, distance: 22.0
click at [291, 131] on input "Wf Crewsup" at bounding box center [337, 131] width 129 height 12
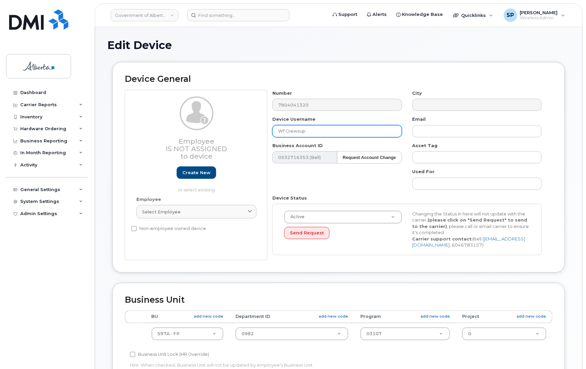
drag, startPoint x: 298, startPoint y: 131, endPoint x: 308, endPoint y: 132, distance: 10.2
click at [299, 131] on input "Wf Crewsup" at bounding box center [337, 131] width 129 height 12
click at [308, 131] on input "Wf Crewsup" at bounding box center [337, 131] width 129 height 12
click at [314, 130] on input "Wf Crewsup" at bounding box center [337, 131] width 129 height 12
drag, startPoint x: 316, startPoint y: 130, endPoint x: 242, endPoint y: 134, distance: 73.6
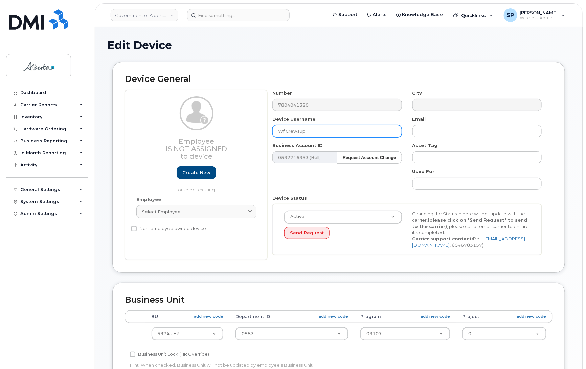
click at [242, 134] on div "Employee Is not assigned to device Create new or select existing Employee Selec…" at bounding box center [339, 175] width 428 height 170
paste input "Repurpose Lac La Biche"
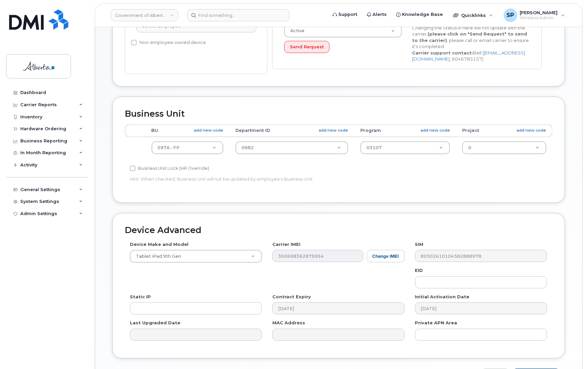
scroll to position [187, 0]
type input "Repurpose Lac La Biche"
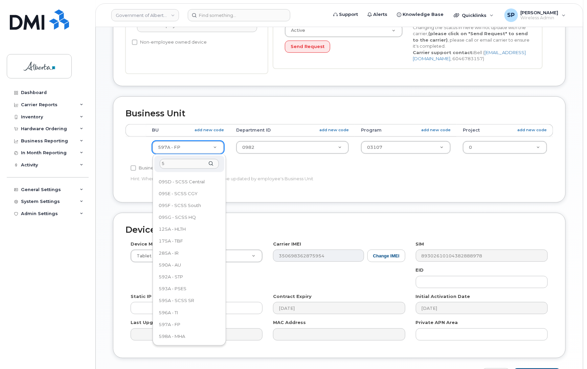
scroll to position [0, 0]
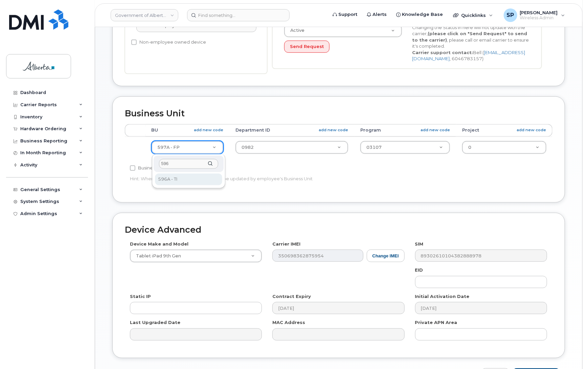
type input "596"
select select "4797729"
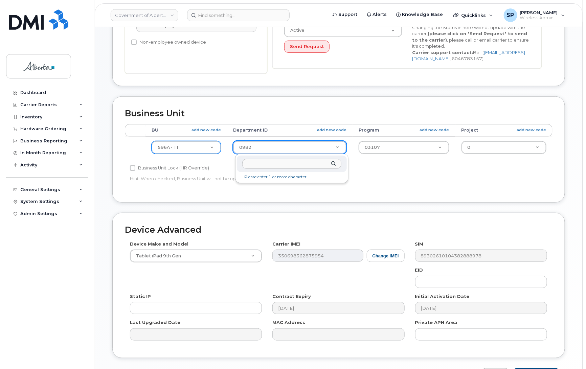
click at [271, 165] on input "text" at bounding box center [291, 164] width 99 height 10
type input "5220"
type input "4802987"
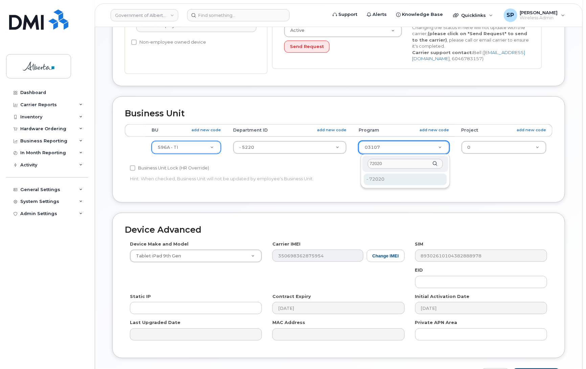
type input "72020"
type input "4803008"
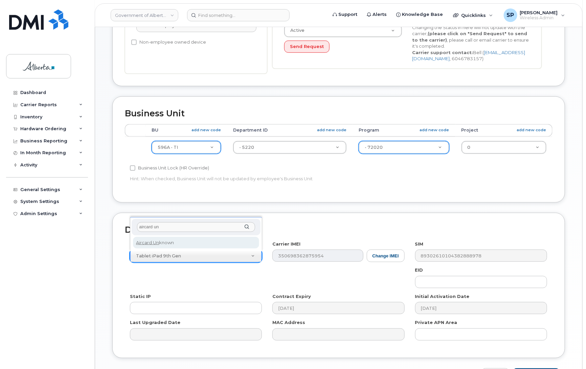
type input "aircard un"
select select "971"
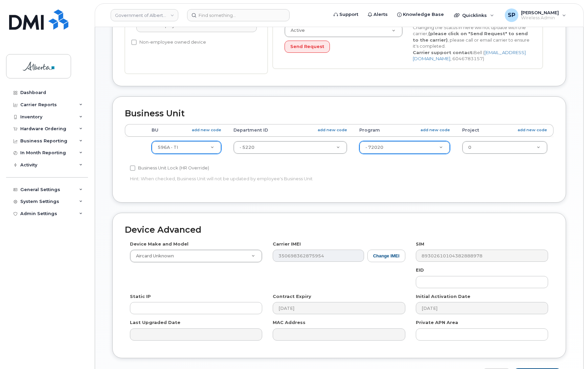
drag, startPoint x: 587, startPoint y: 272, endPoint x: 588, endPoint y: 234, distance: 37.6
click at [586, 234] on html "Government of Alberta (GOA) Support Alerts Knowledge Base Quicklinks Suspend / …" at bounding box center [293, 114] width 587 height 602
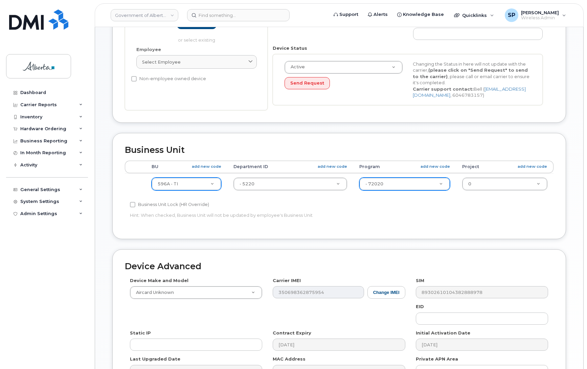
scroll to position [234, 0]
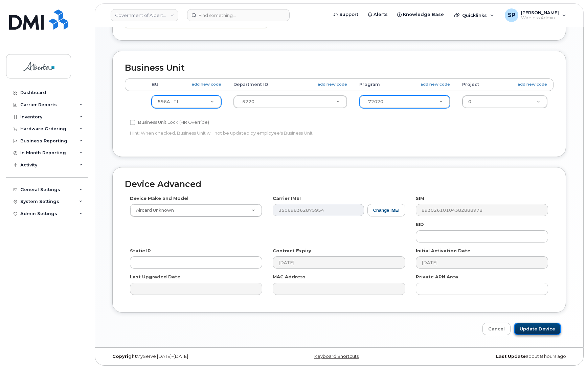
click at [542, 332] on input "Update Device" at bounding box center [537, 329] width 47 height 13
type input "Saving..."
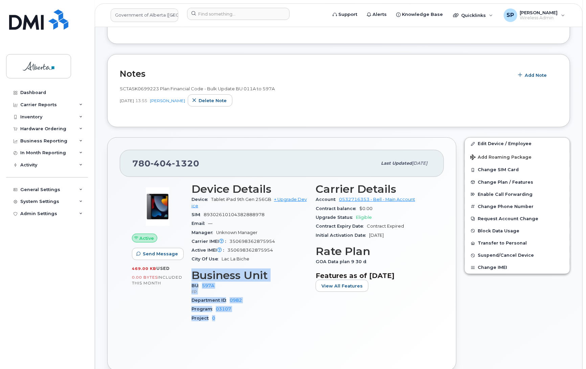
drag, startPoint x: 254, startPoint y: 362, endPoint x: 226, endPoint y: 364, distance: 28.2
click at [223, 364] on div "780 404 1320 Last updated Jul 25, 2025 Active Send Message 469.00 KB  used 0.00…" at bounding box center [281, 254] width 349 height 234
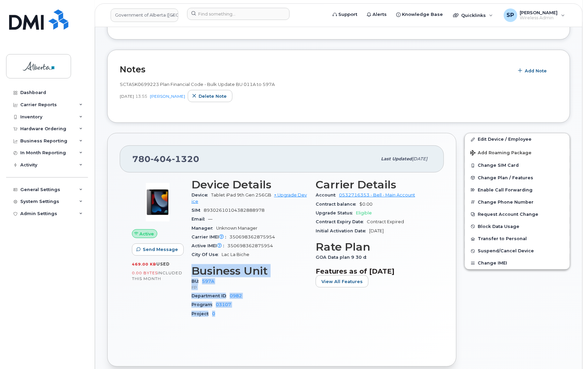
click at [253, 255] on div "City Of Use Lac La Biche" at bounding box center [250, 255] width 116 height 9
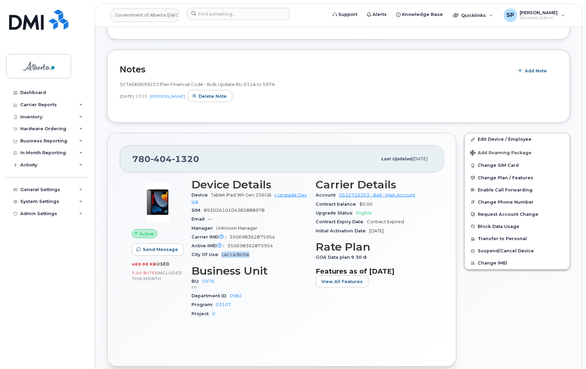
drag, startPoint x: 243, startPoint y: 255, endPoint x: 220, endPoint y: 256, distance: 22.4
click at [220, 256] on div "City Of Use Lac La Biche" at bounding box center [250, 255] width 116 height 9
copy span "Lac La Biche"
click at [542, 72] on span "Add Note" at bounding box center [536, 71] width 22 height 6
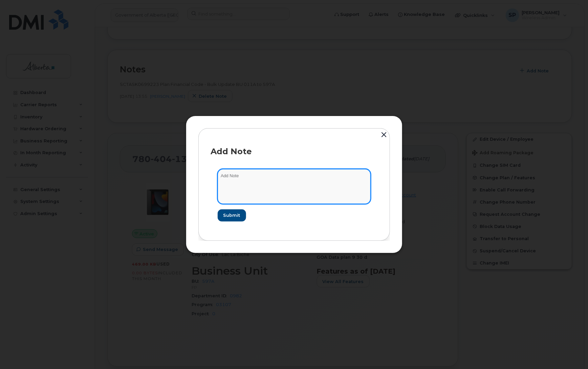
click at [348, 184] on textarea at bounding box center [294, 186] width 153 height 35
paste textarea "SCTASK0837893 5872972058 DO NOT DELETE Repurpose Lac La Biche"
type textarea "SCTASK0837893 5872972058 DO NOT DELETE Repurpose Lac La Biche"
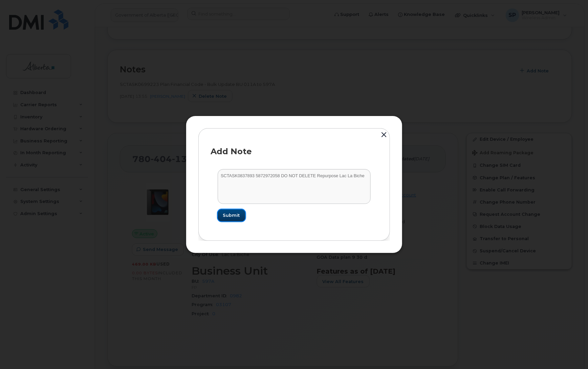
click at [231, 216] on span "Submit" at bounding box center [231, 215] width 17 height 6
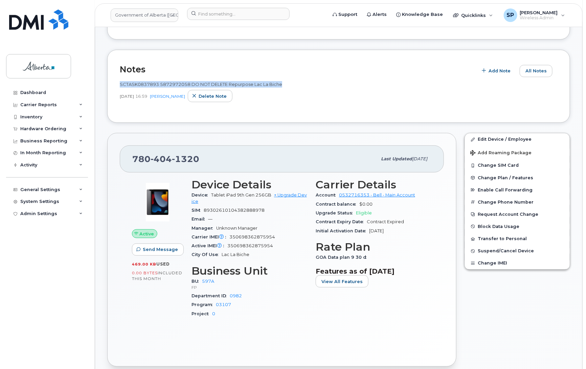
drag, startPoint x: 276, startPoint y: 84, endPoint x: 117, endPoint y: 81, distance: 159.2
click at [117, 81] on div "Notes Add Note All Notes SCTASK0837893 5872972058 DO NOT DELETE Repurpose Lac L…" at bounding box center [338, 86] width 463 height 73
copy span "SCTASK0837893 5872972058 DO NOT DELETE Repurpose Lac La Biche"
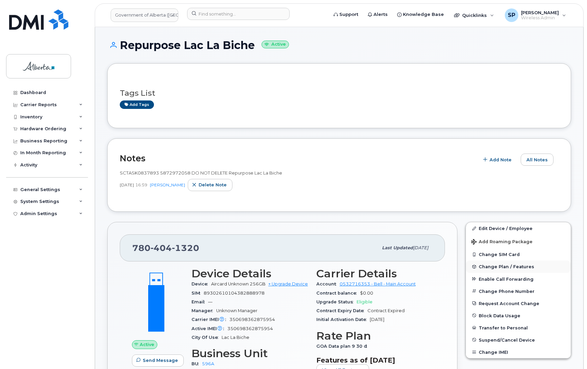
click at [488, 268] on span "Change Plan / Features" at bounding box center [507, 266] width 56 height 5
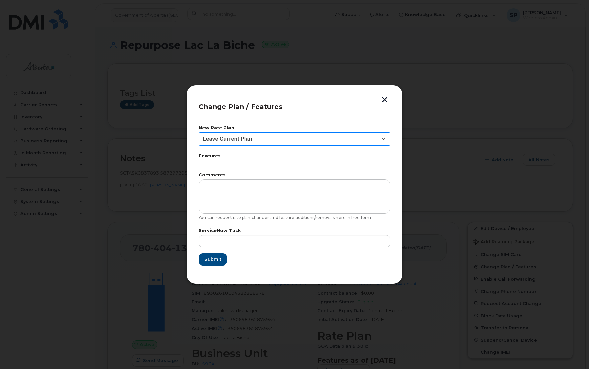
click at [219, 141] on select "Leave Current Plan GOA–Unlimited Data Plan 9" at bounding box center [295, 139] width 192 height 14
click at [384, 101] on button "button" at bounding box center [385, 100] width 10 height 7
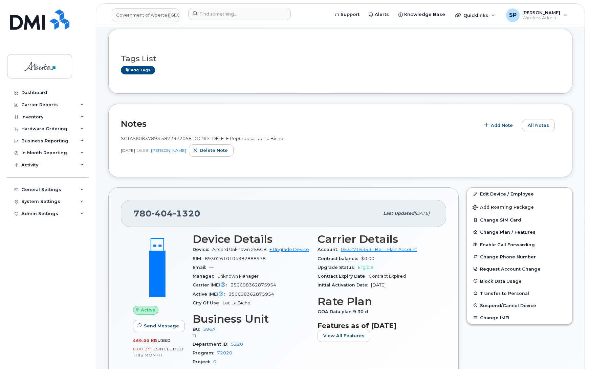
scroll to position [47, 0]
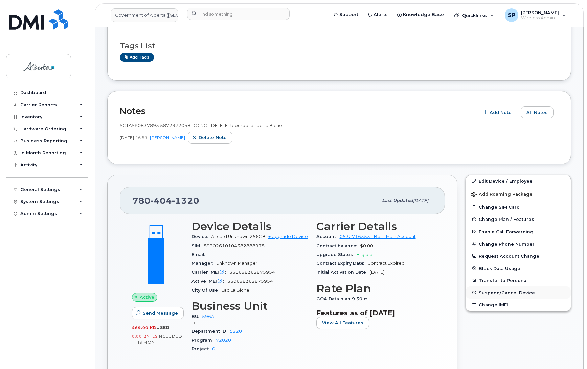
click at [512, 293] on span "Suspend/Cancel Device" at bounding box center [507, 292] width 56 height 5
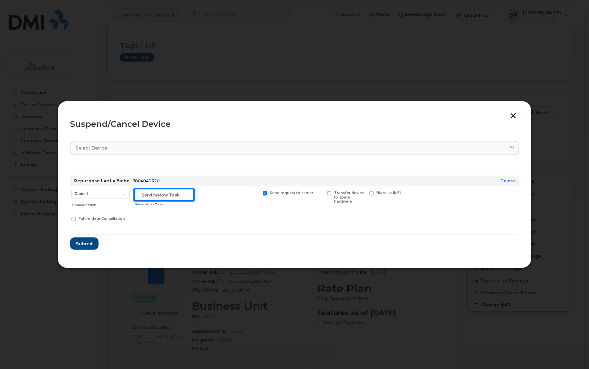
click at [157, 194] on input "text" at bounding box center [164, 195] width 60 height 12
paste input "SCTASK0838163"
type input "SCTASK0838163 Repurpose"
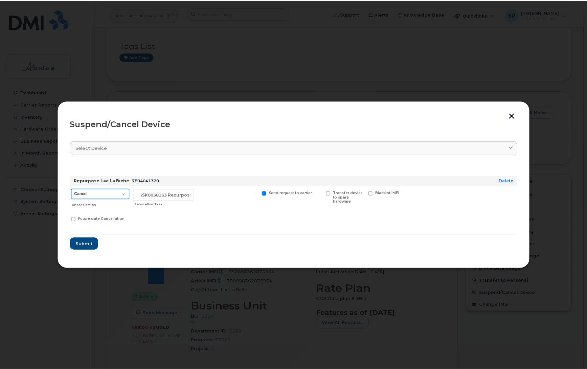
scroll to position [0, 0]
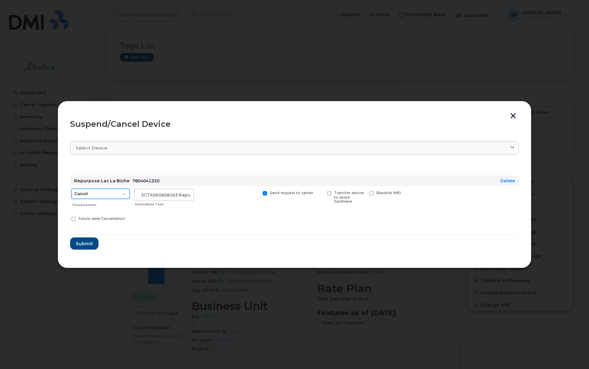
click at [82, 193] on select "Cancel Suspend - Extend Suspension Suspend - Reduced Rate Suspend - Lost Device…" at bounding box center [100, 194] width 58 height 10
select select "[object Object]"
click at [71, 189] on select "Cancel Suspend - Extend Suspension Suspend - Reduced Rate Suspend - Lost Device…" at bounding box center [100, 194] width 58 height 10
click at [83, 245] on span "Submit" at bounding box center [84, 244] width 17 height 6
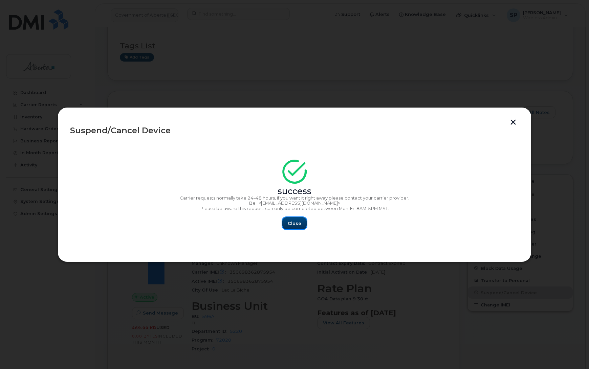
click at [294, 225] on span "Close" at bounding box center [295, 223] width 14 height 6
